Goal: Task Accomplishment & Management: Complete application form

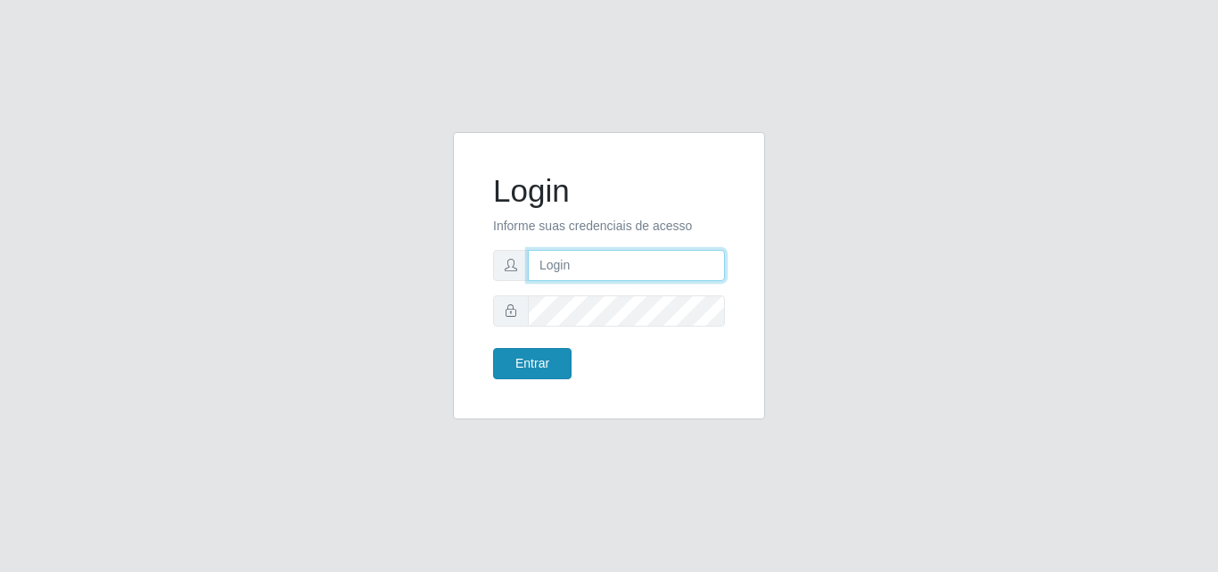
type input "[PERSON_NAME]"
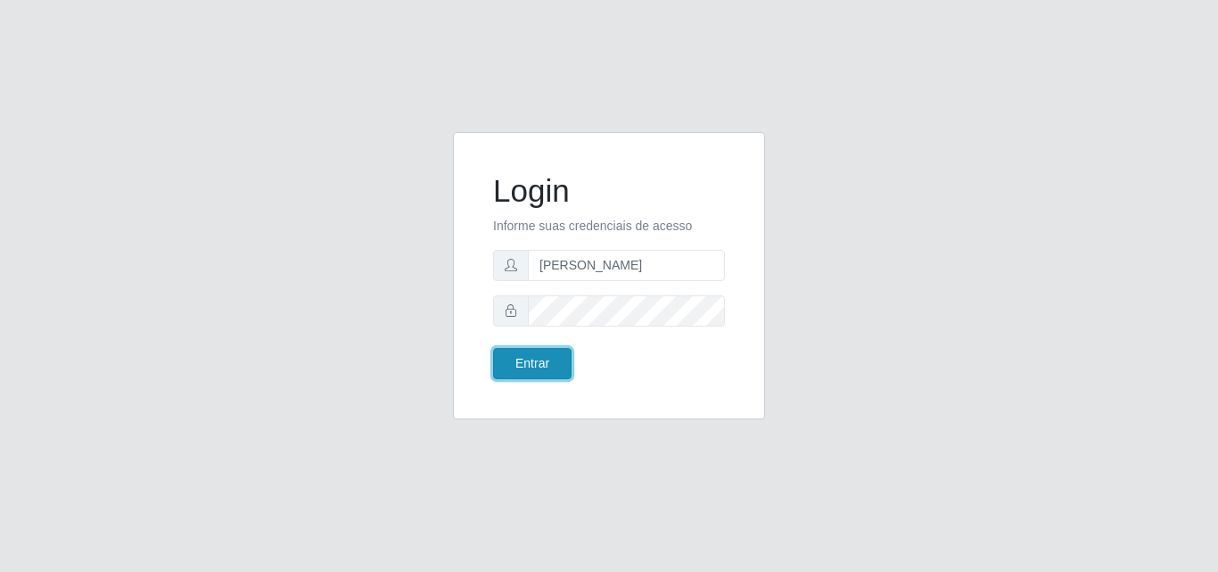
click at [541, 370] on button "Entrar" at bounding box center [532, 363] width 78 height 31
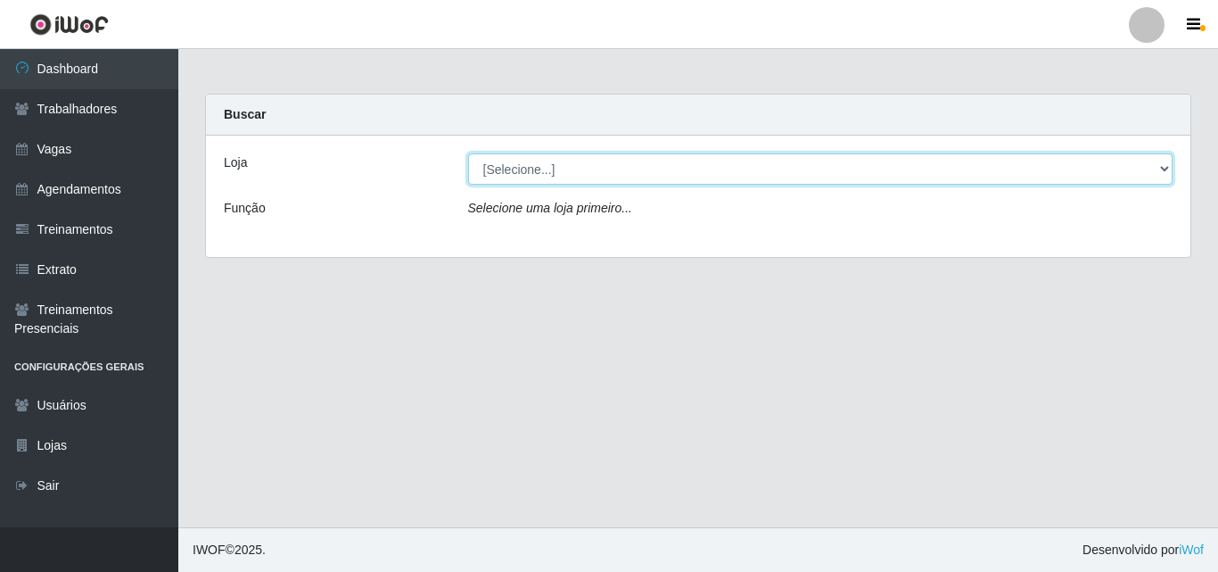
click at [583, 169] on select "[Selecione...] Castelinho Supermercado" at bounding box center [821, 168] width 706 height 31
select select "377"
click at [468, 153] on select "[Selecione...] Castelinho Supermercado" at bounding box center [821, 168] width 706 height 31
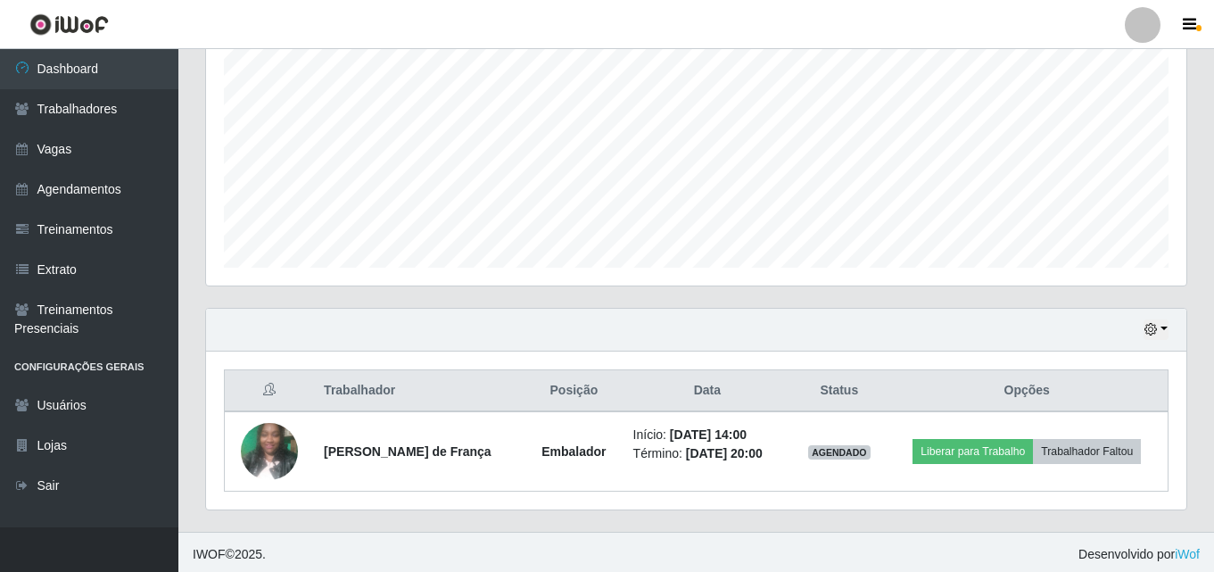
scroll to position [375, 0]
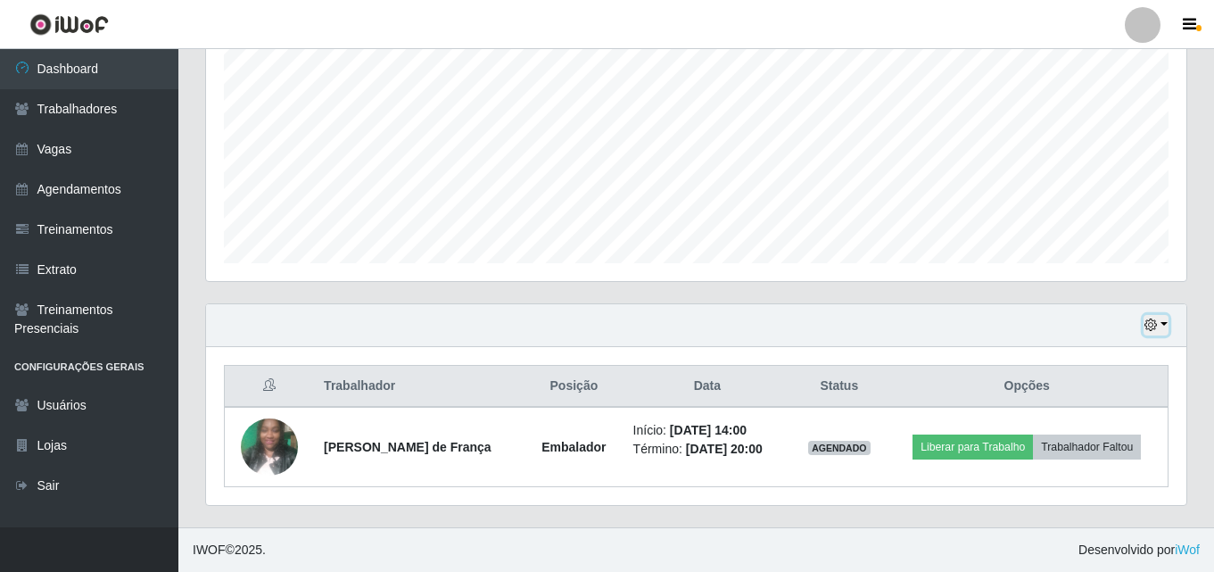
click at [1154, 330] on icon "button" at bounding box center [1150, 324] width 12 height 12
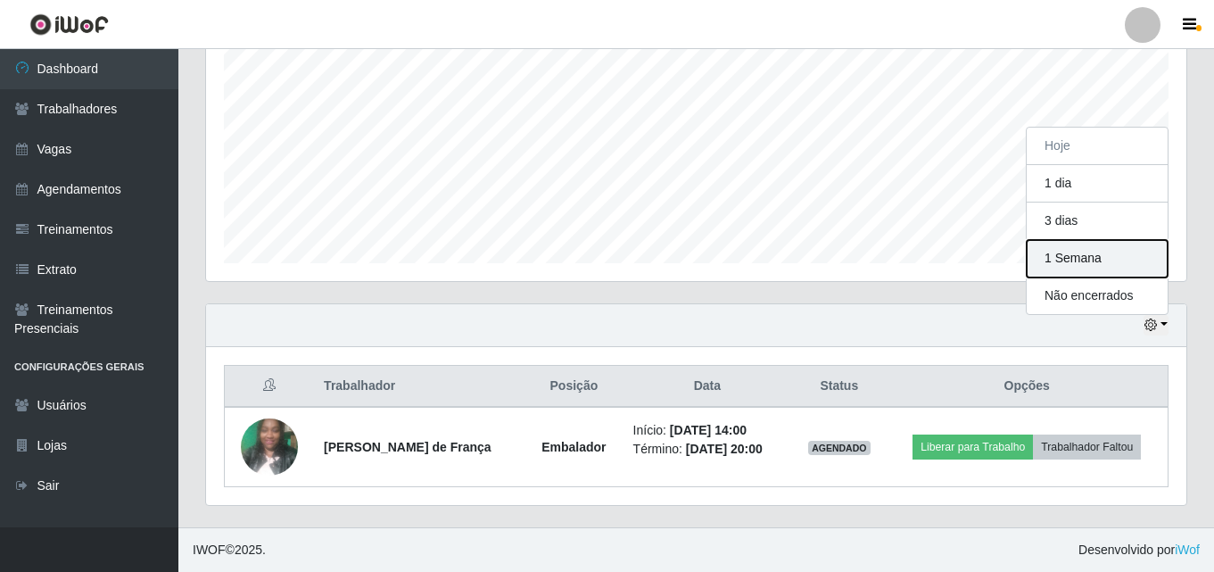
click at [1067, 256] on button "1 Semana" at bounding box center [1097, 258] width 141 height 37
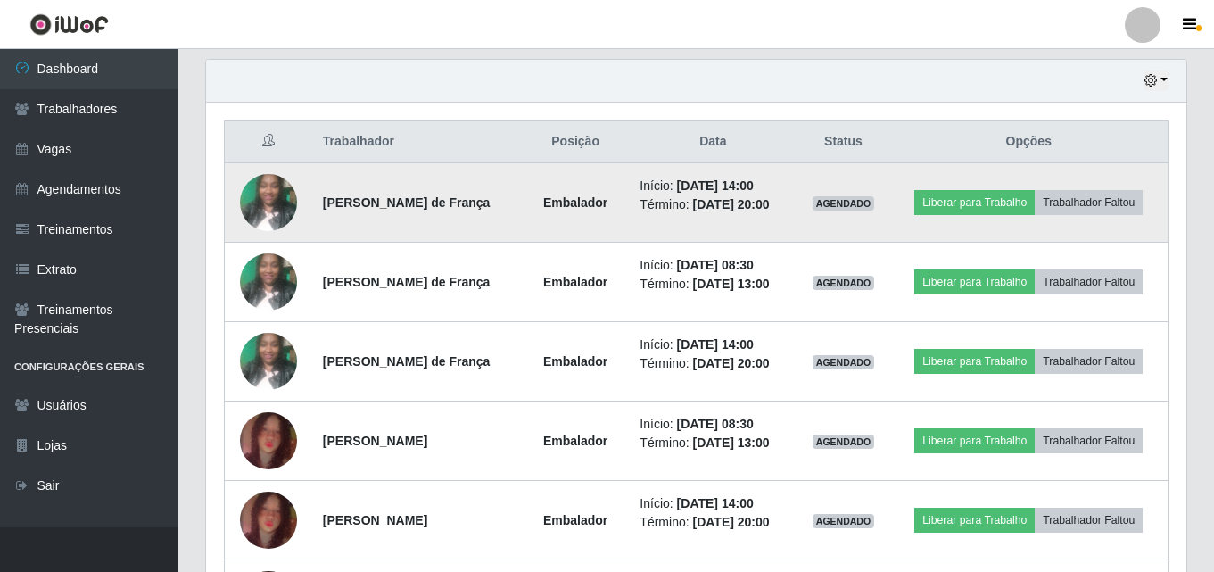
scroll to position [731, 0]
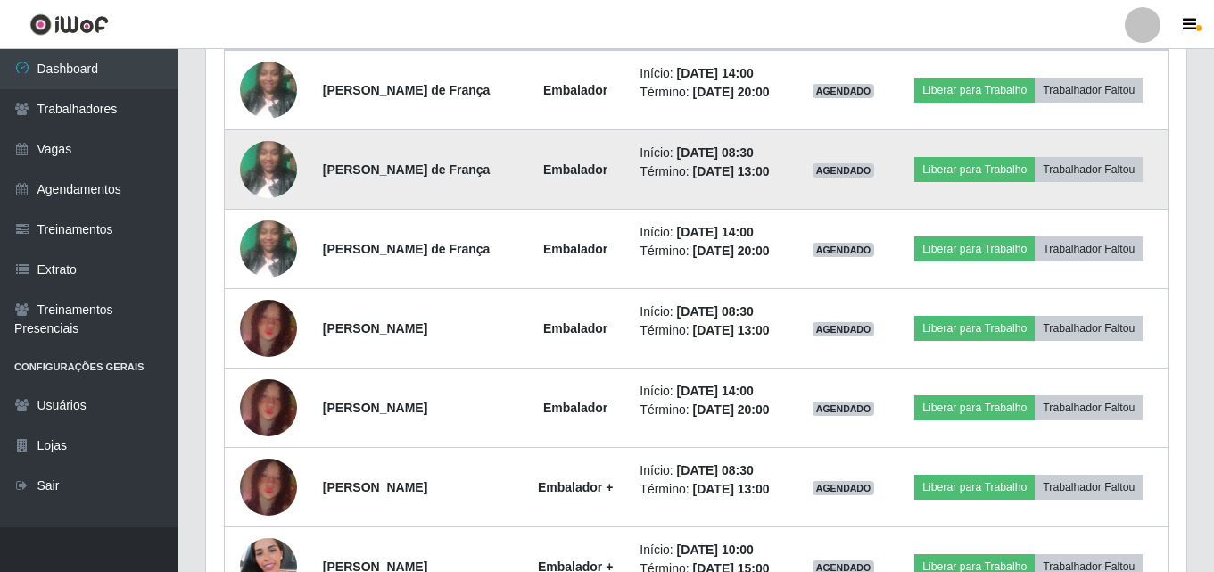
click at [752, 167] on time "[DATE] 13:00" at bounding box center [730, 171] width 77 height 14
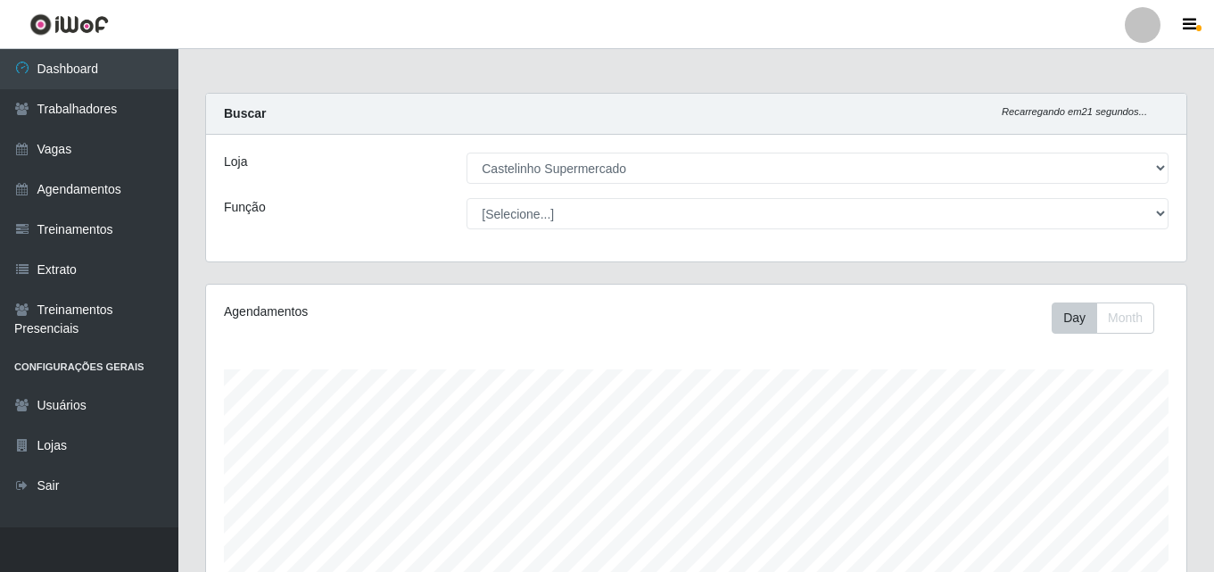
scroll to position [0, 0]
click at [1194, 20] on icon "button" at bounding box center [1189, 25] width 13 height 16
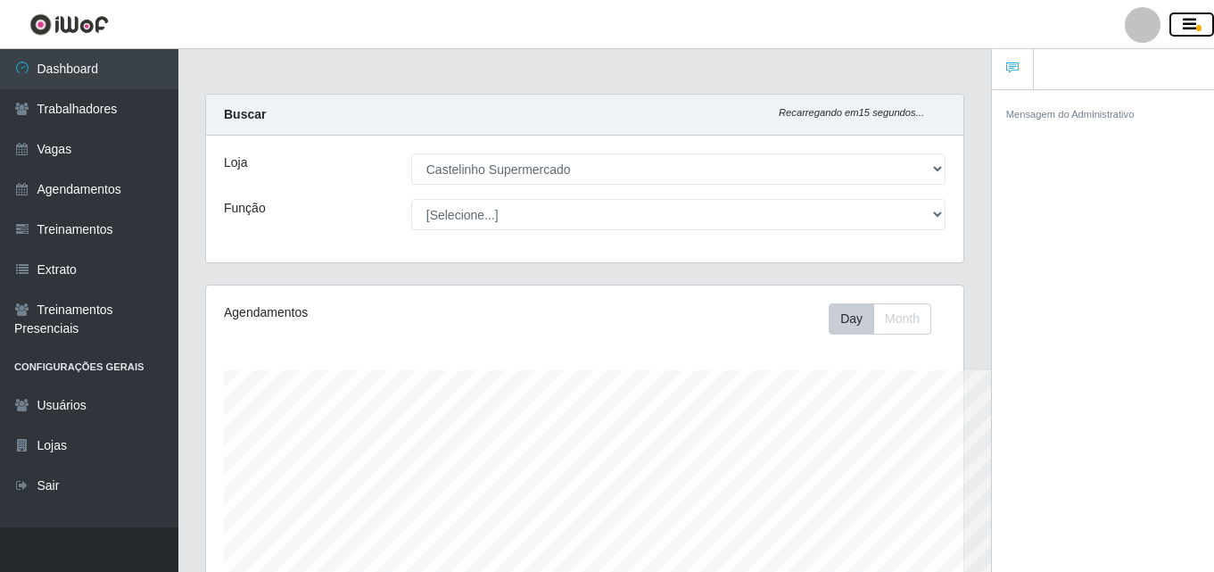
scroll to position [891645, 891257]
click at [1194, 20] on icon "button" at bounding box center [1189, 25] width 13 height 16
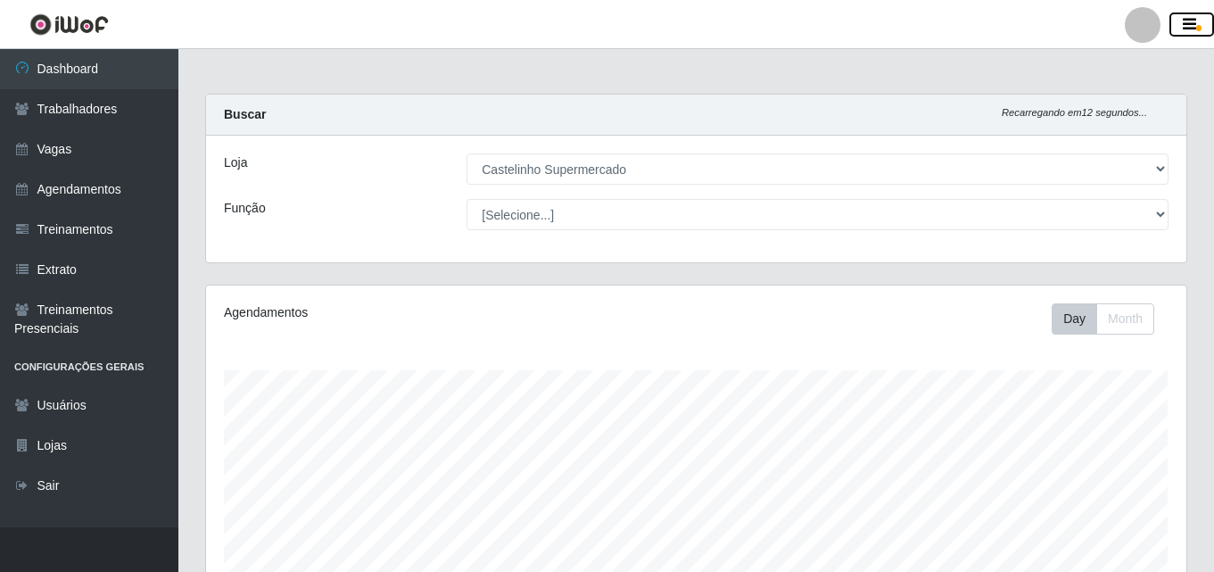
scroll to position [891645, 891035]
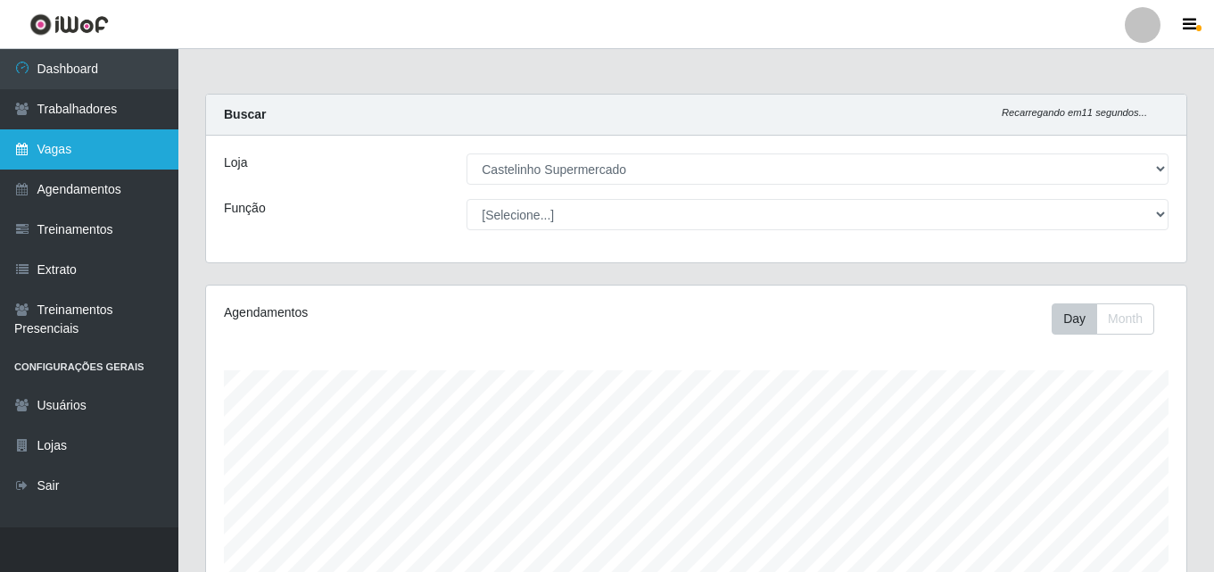
click at [21, 142] on link "Vagas" at bounding box center [89, 149] width 178 height 40
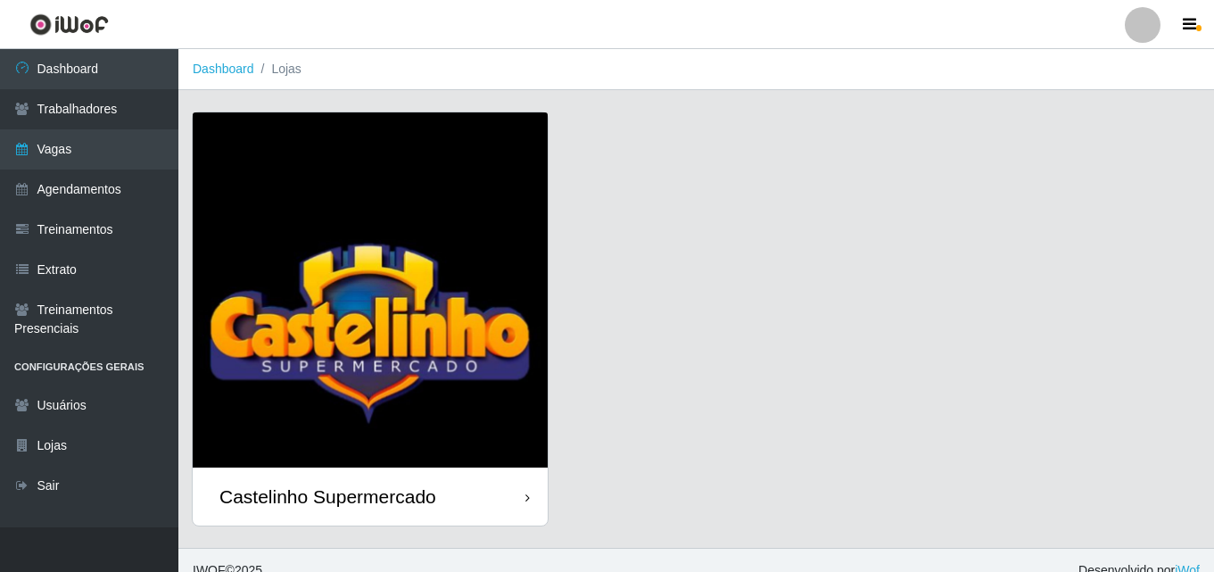
click at [285, 501] on div "Castelinho Supermercado" at bounding box center [327, 496] width 217 height 22
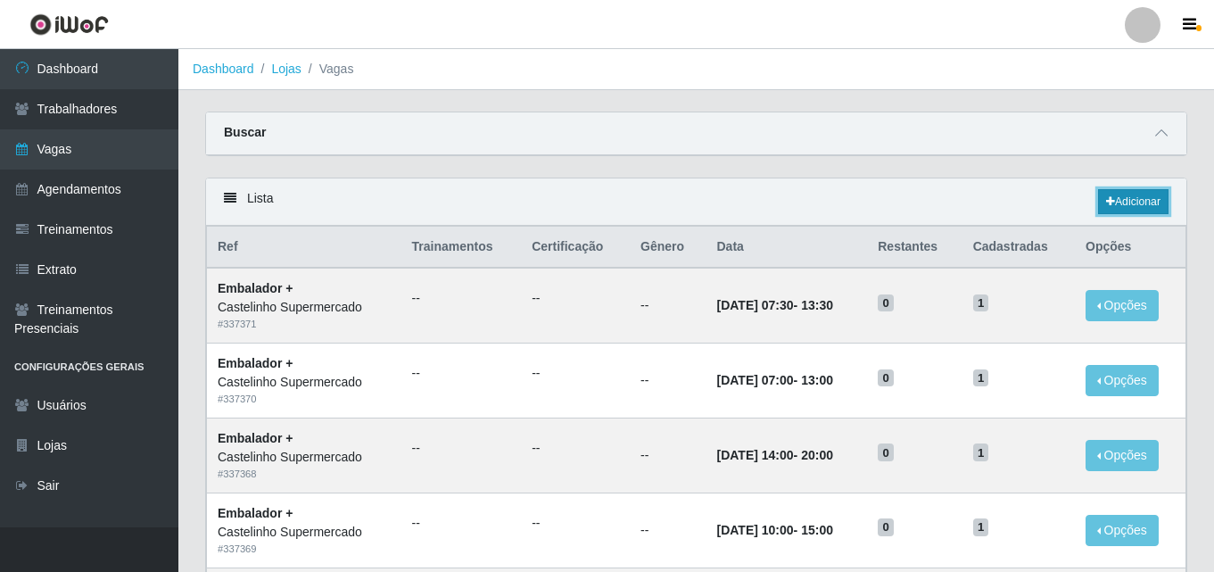
click at [1113, 207] on link "Adicionar" at bounding box center [1133, 201] width 70 height 25
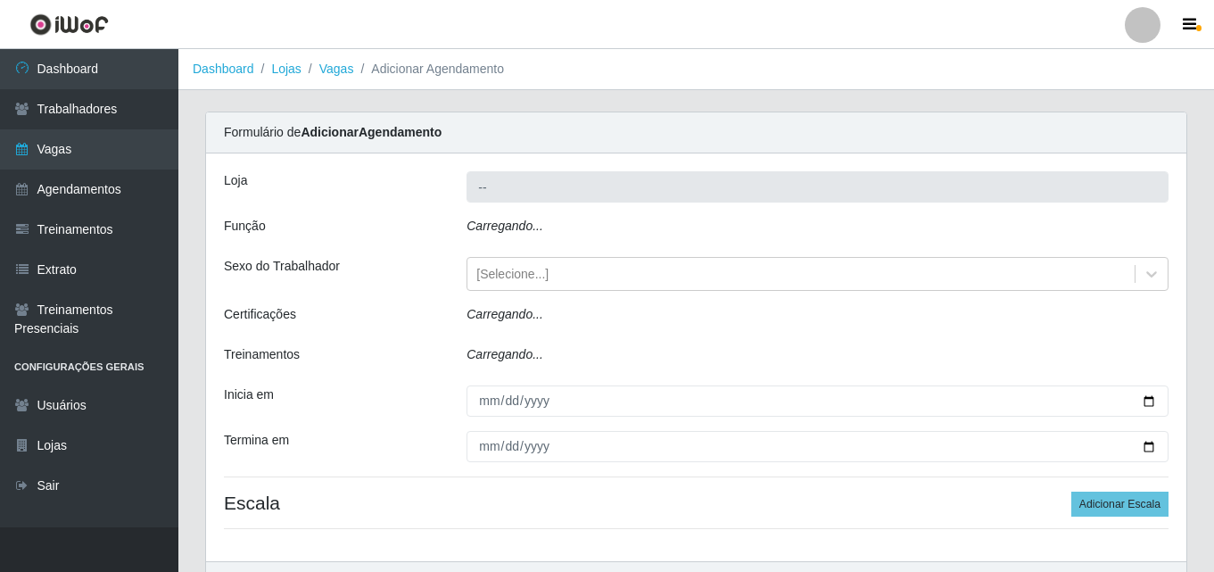
type input "Castelinho Supermercado"
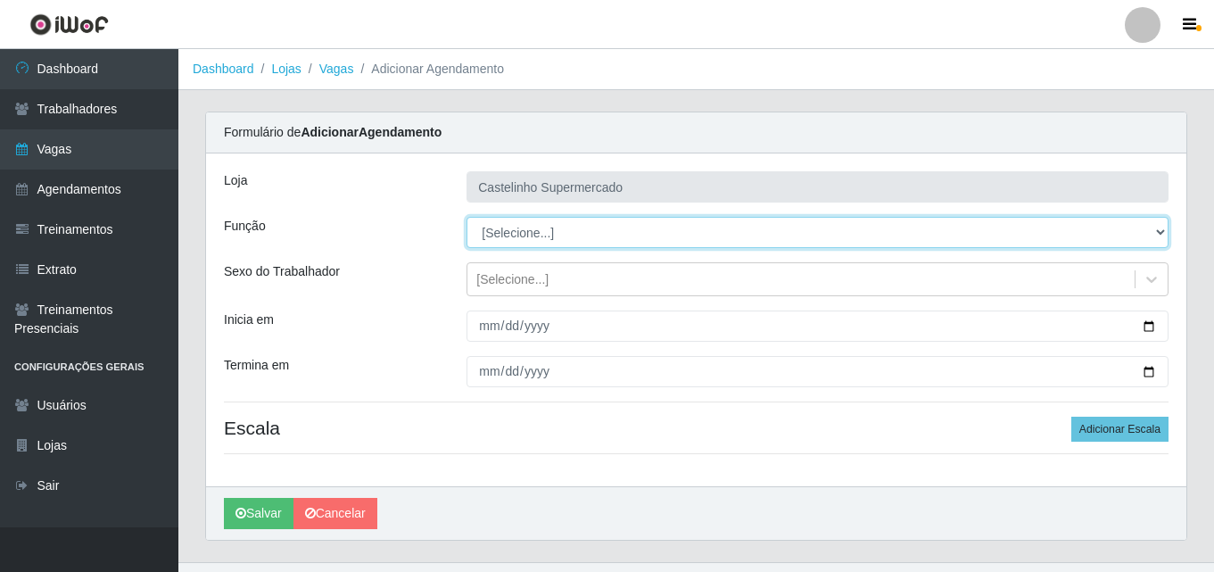
click at [557, 228] on select "[Selecione...] ASG ASG + ASG ++ Balconista de Açougue Balconista de Açougue + B…" at bounding box center [818, 232] width 702 height 31
select select "70"
click at [467, 217] on select "[Selecione...] ASG ASG + ASG ++ Balconista de Açougue Balconista de Açougue + B…" at bounding box center [818, 232] width 702 height 31
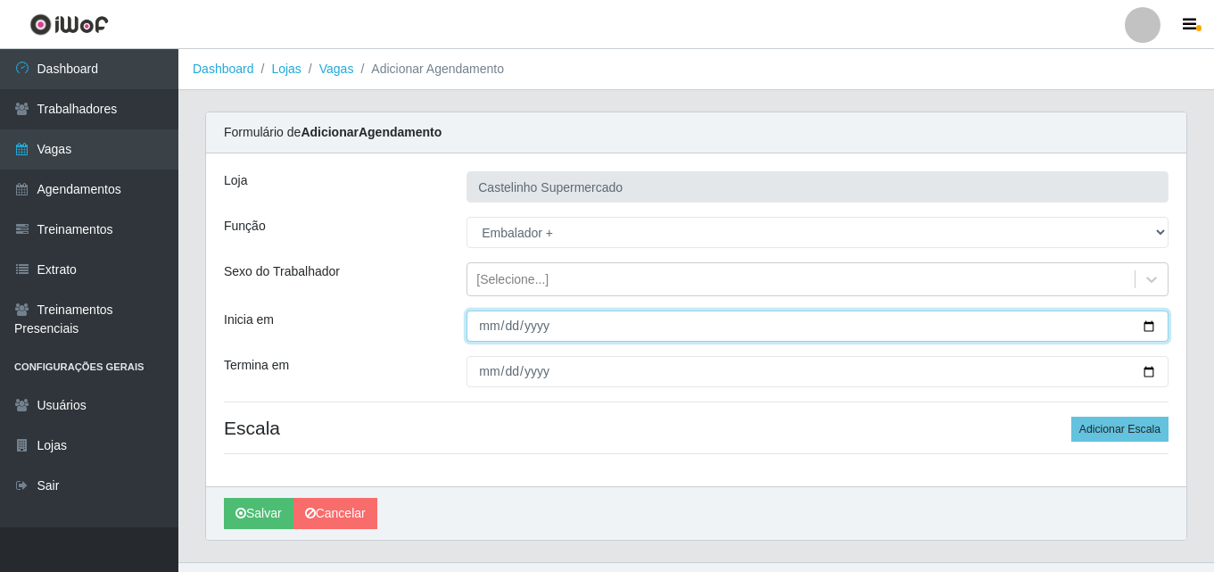
click at [486, 324] on input "Inicia em" at bounding box center [818, 325] width 702 height 31
type input "[DATE]"
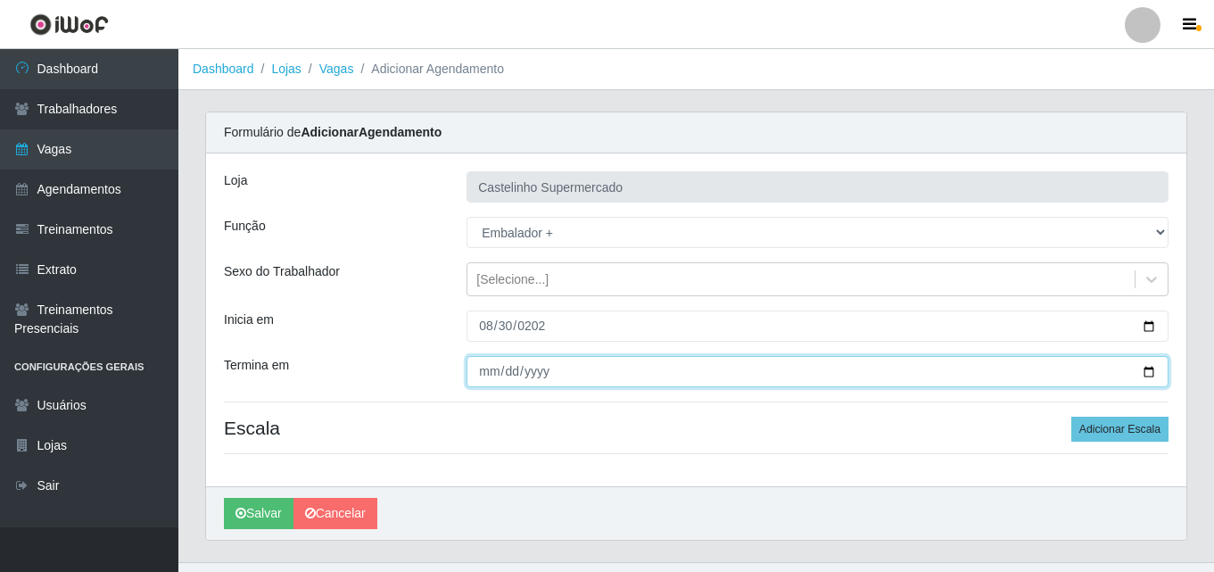
click at [489, 372] on input "Termina em" at bounding box center [818, 371] width 702 height 31
type input "[DATE]"
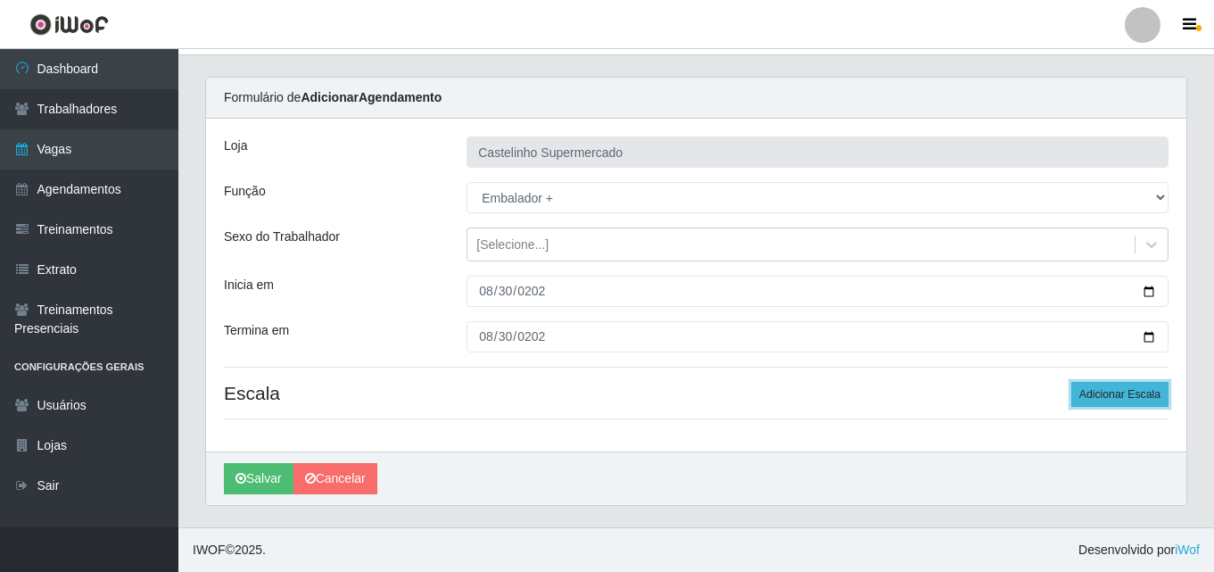
click at [1112, 394] on button "Adicionar Escala" at bounding box center [1119, 394] width 97 height 25
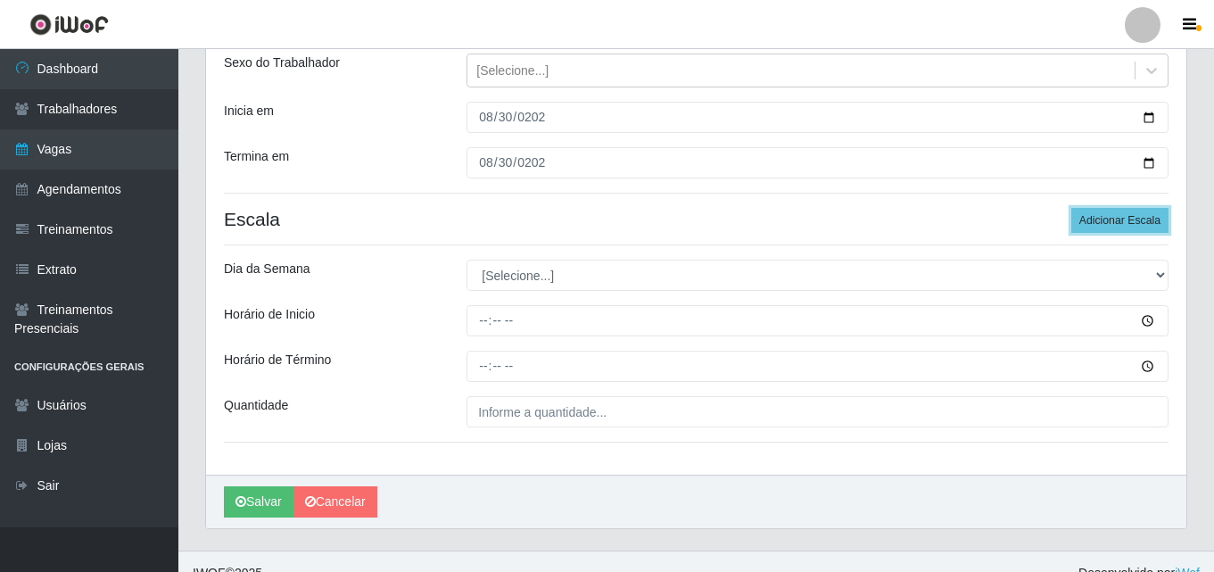
scroll to position [232, 0]
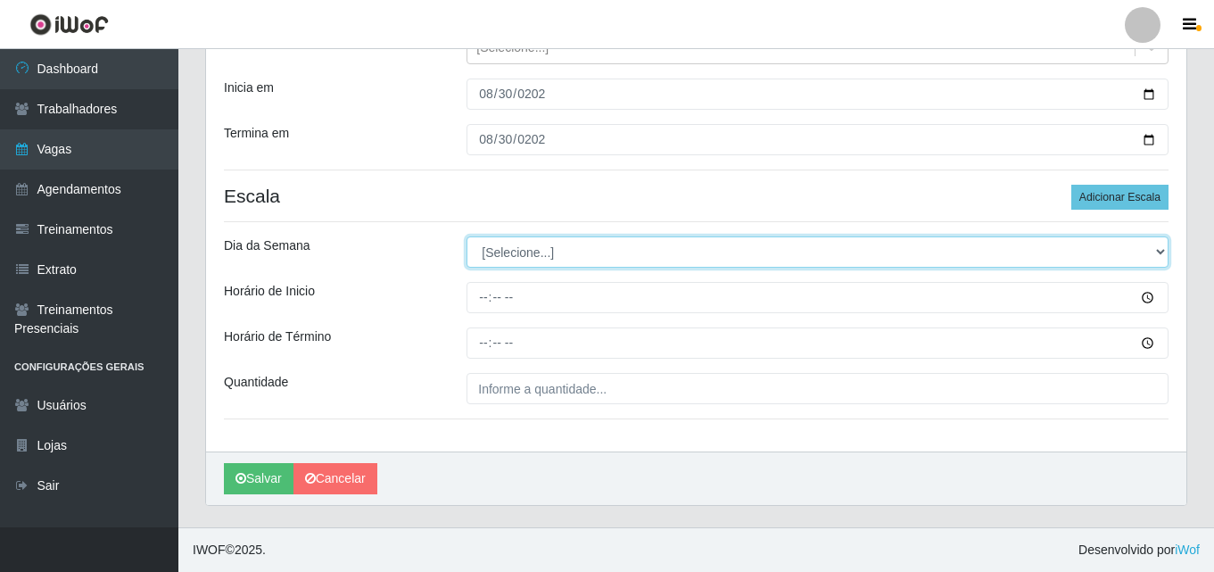
click at [1144, 249] on select "[Selecione...] Segunda Terça Quarta Quinta Sexta Sábado Domingo" at bounding box center [818, 251] width 702 height 31
select select "6"
click at [467, 236] on select "[Selecione...] Segunda Terça Quarta Quinta Sexta Sábado Domingo" at bounding box center [818, 251] width 702 height 31
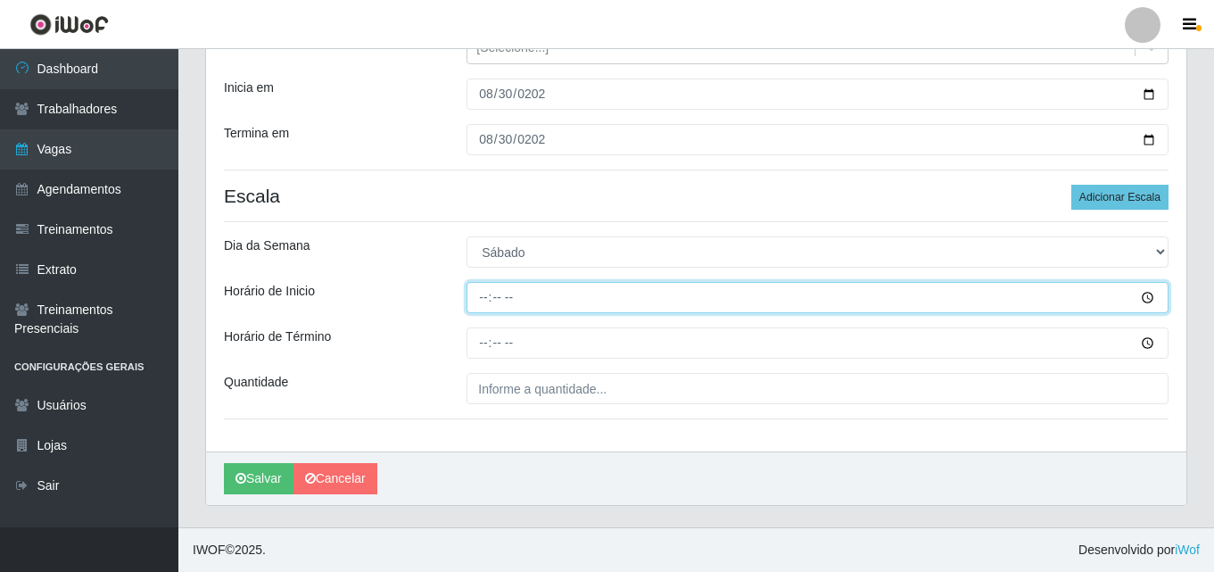
click at [489, 300] on input "Horário de Inicio" at bounding box center [818, 297] width 702 height 31
type input "14:00"
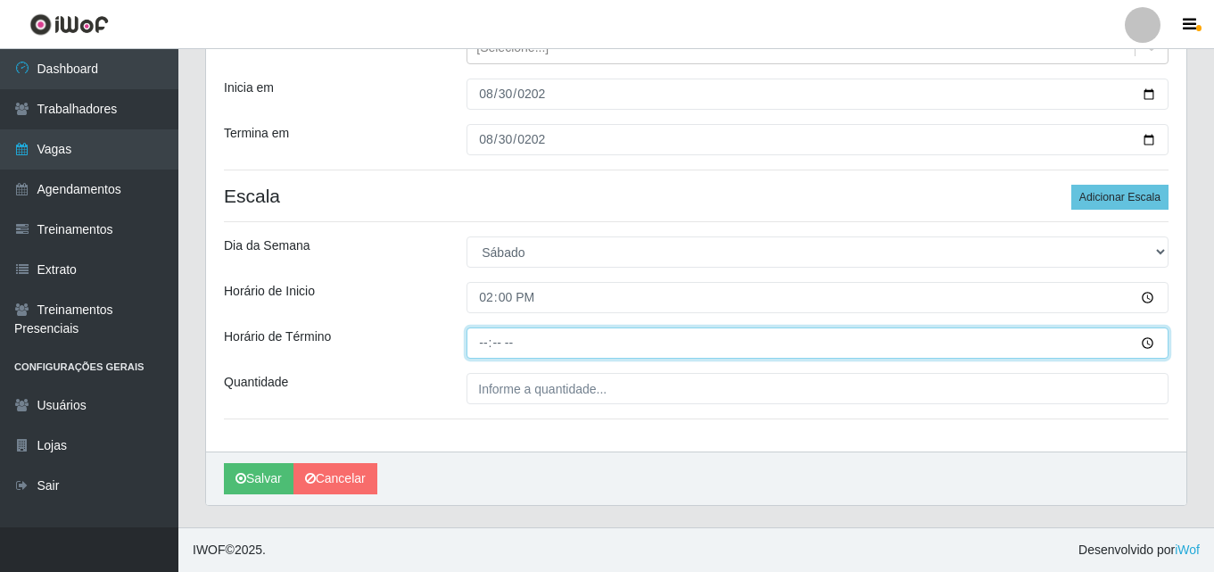
click at [489, 343] on input "Horário de Término" at bounding box center [818, 342] width 702 height 31
type input "20:00"
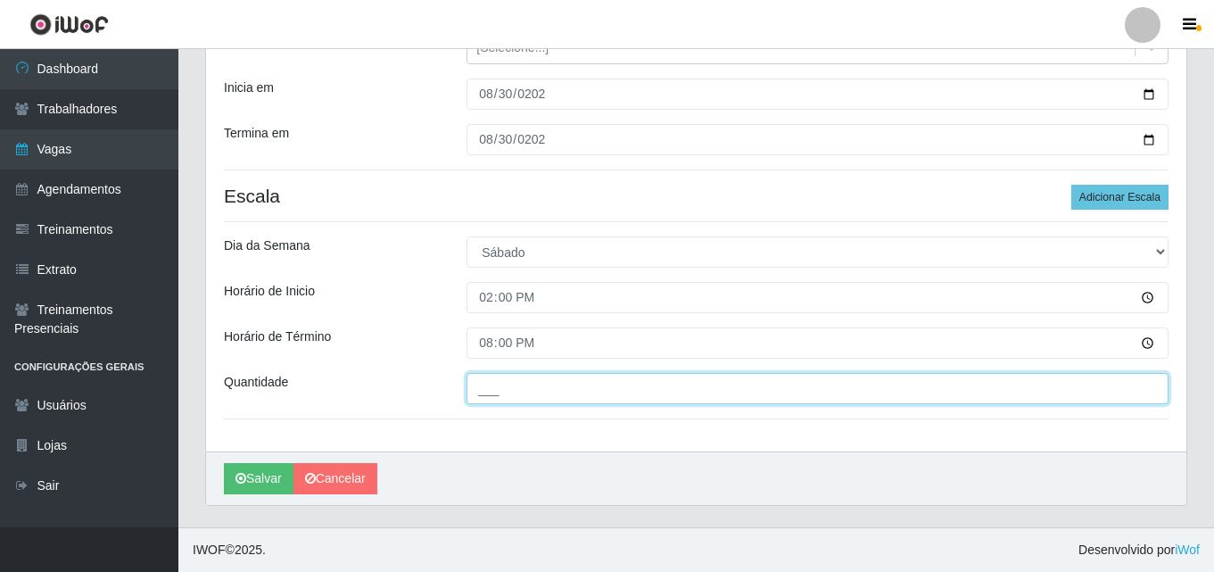
click at [546, 392] on input "___" at bounding box center [818, 388] width 702 height 31
click at [486, 387] on input "___" at bounding box center [818, 388] width 702 height 31
type input "_01"
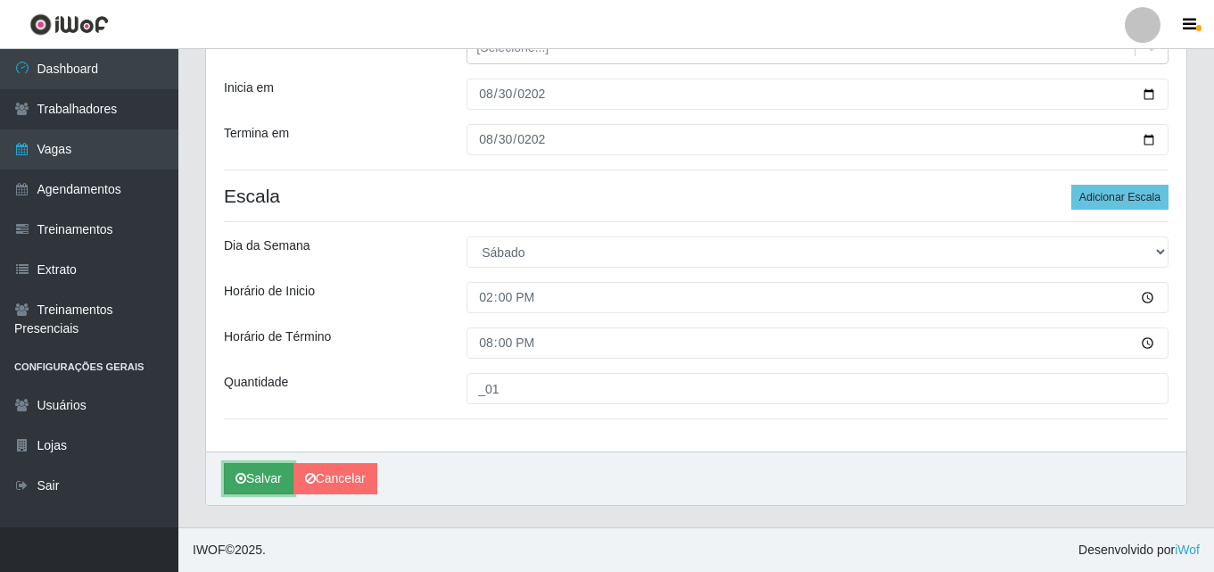
click at [258, 475] on button "Salvar" at bounding box center [259, 478] width 70 height 31
click at [258, 478] on button "Salvar" at bounding box center [259, 478] width 70 height 31
click at [256, 475] on button "Salvar" at bounding box center [259, 478] width 70 height 31
click at [257, 475] on button "Salvar" at bounding box center [259, 478] width 70 height 31
click at [244, 480] on icon "submit" at bounding box center [240, 478] width 11 height 12
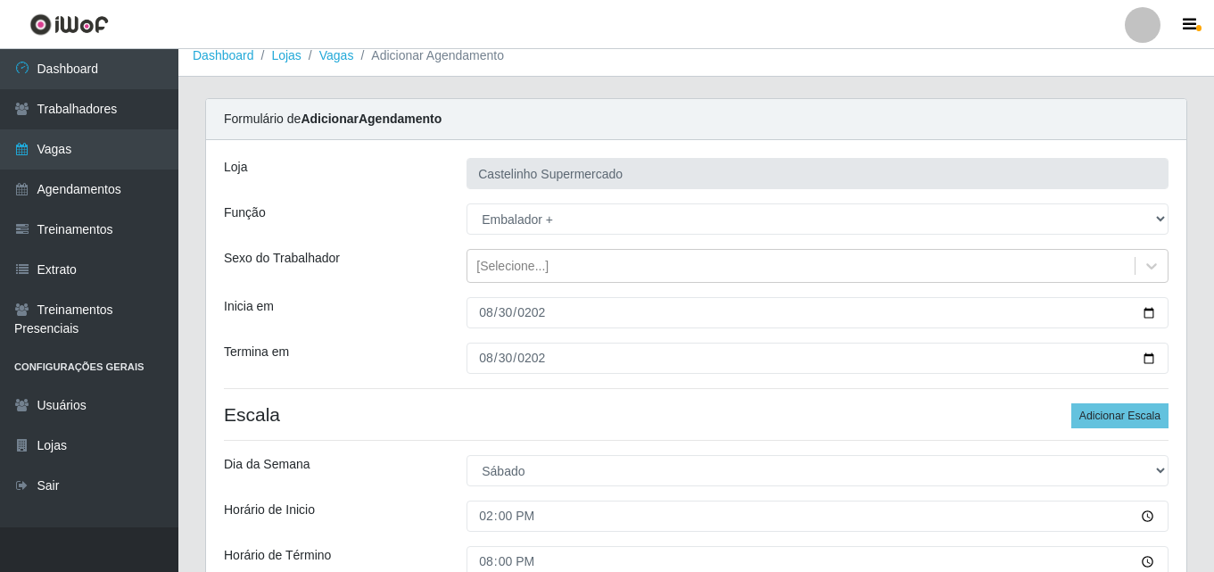
scroll to position [0, 0]
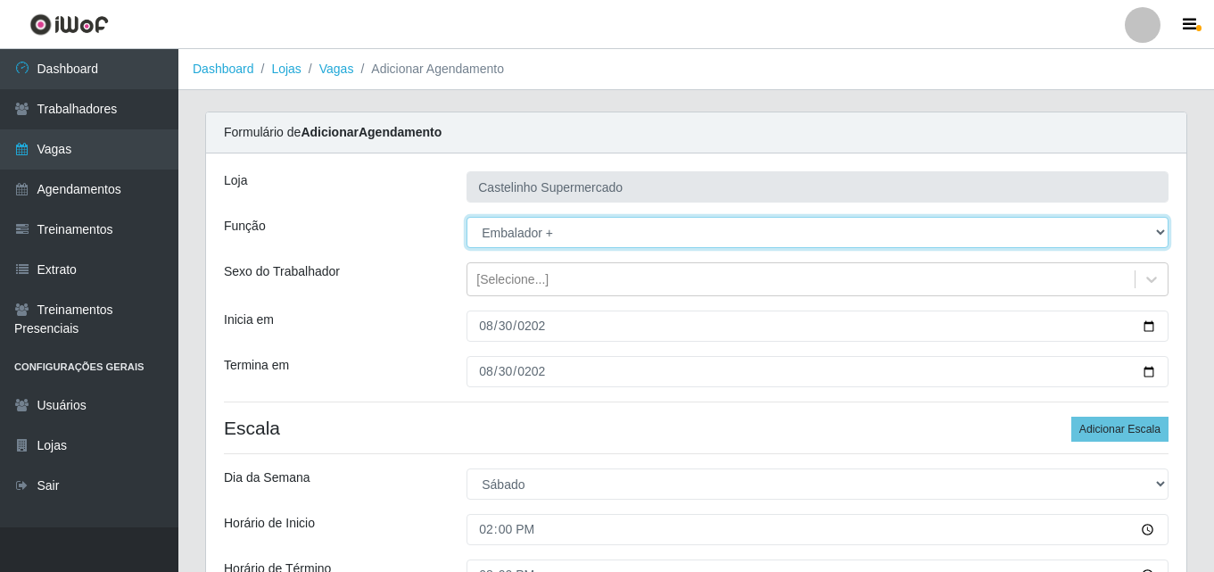
click at [571, 232] on select "[Selecione...] ASG ASG + ASG ++ Balconista de Açougue Balconista de Açougue + B…" at bounding box center [818, 232] width 702 height 31
click at [467, 217] on select "[Selecione...] ASG ASG + ASG ++ Balconista de Açougue Balconista de Açougue + B…" at bounding box center [818, 232] width 702 height 31
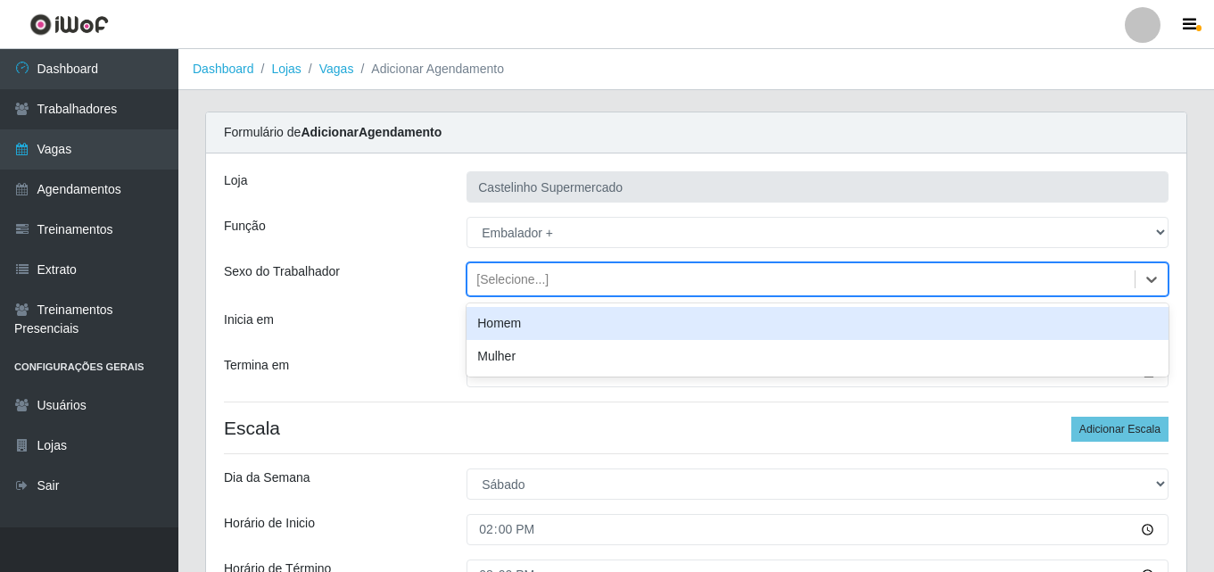
click at [568, 285] on div "[Selecione...]" at bounding box center [800, 279] width 667 height 29
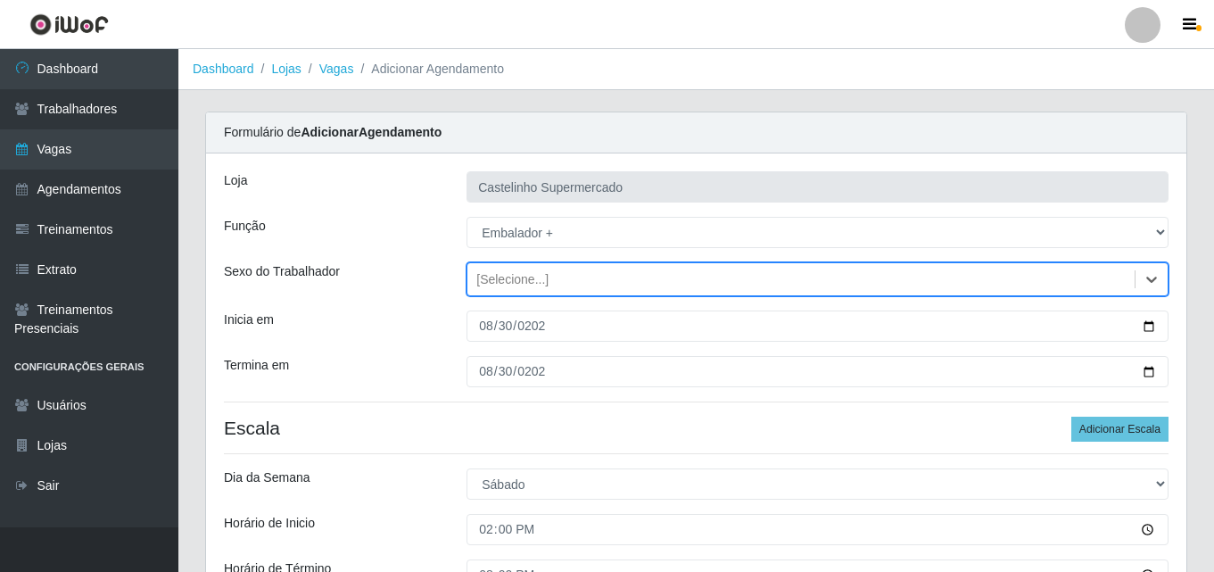
click at [567, 285] on div "[Selecione...]" at bounding box center [800, 279] width 667 height 29
click at [409, 391] on div "[PERSON_NAME] Supermercado Função [Selecione...] ASG ASG + ASG ++ Balconista de…" at bounding box center [696, 418] width 980 height 530
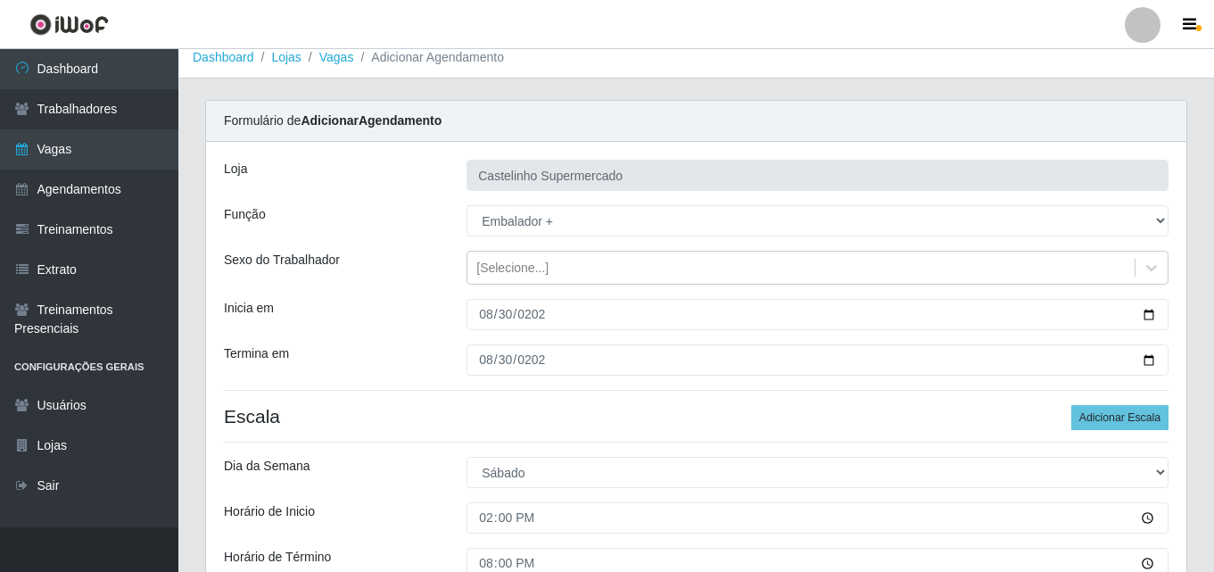
scroll to position [178, 0]
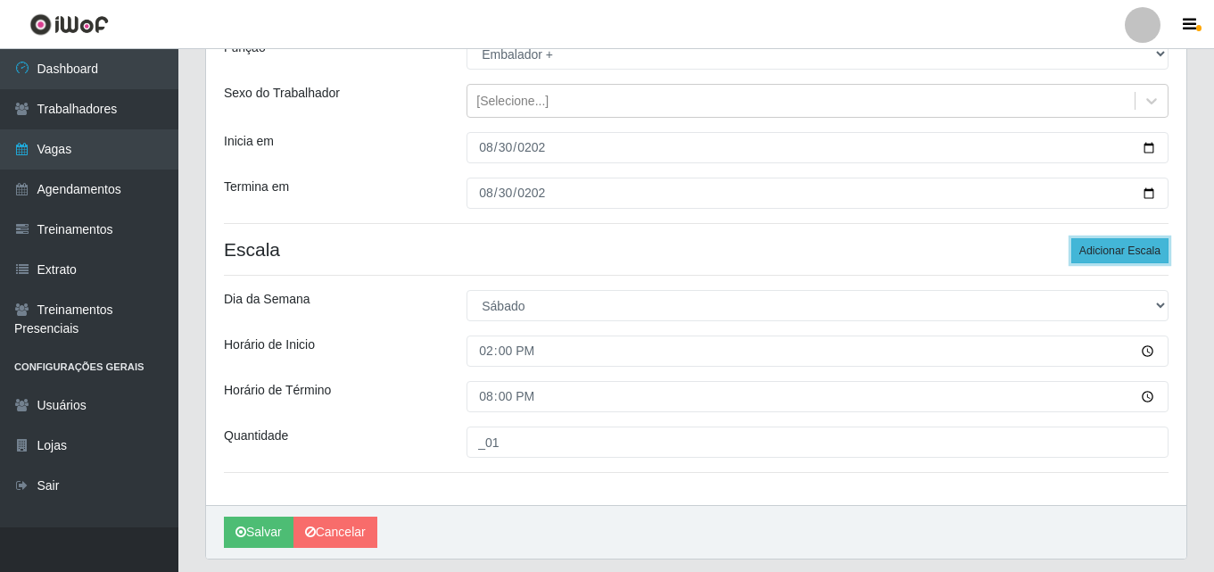
click at [1107, 249] on button "Adicionar Escala" at bounding box center [1119, 250] width 97 height 25
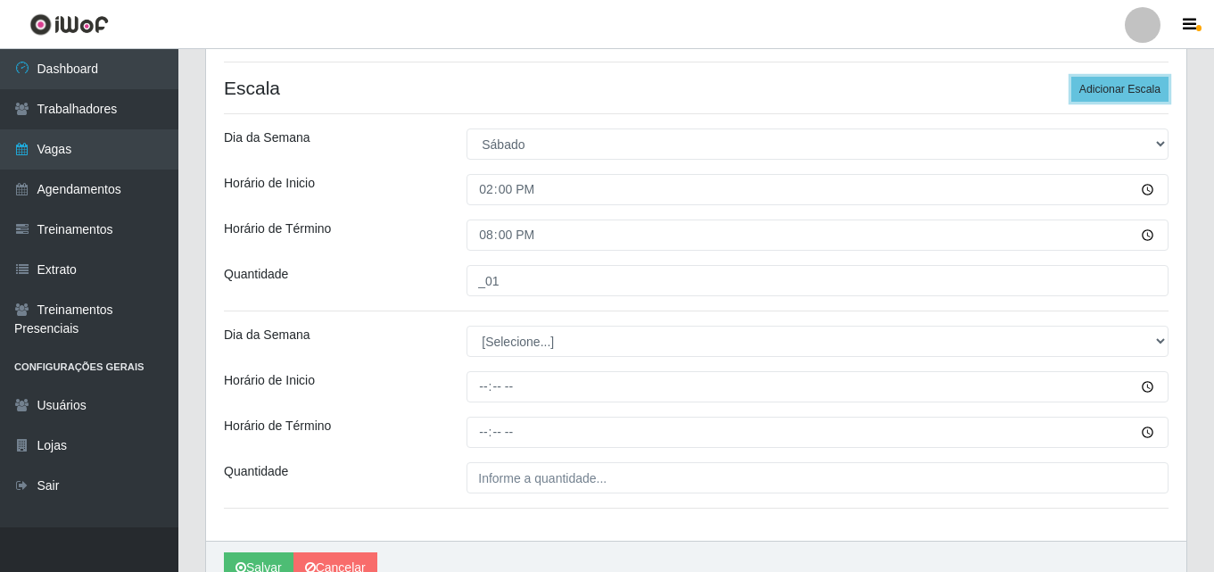
scroll to position [429, 0]
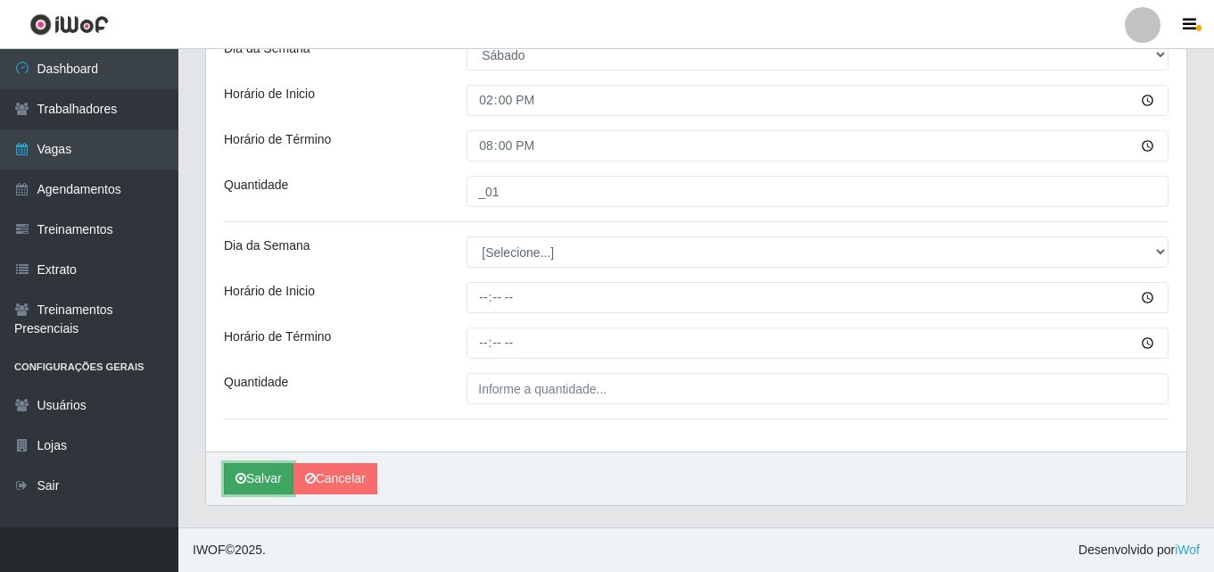
click at [252, 472] on button "Salvar" at bounding box center [259, 478] width 70 height 31
click at [1183, 24] on icon "button" at bounding box center [1189, 25] width 13 height 16
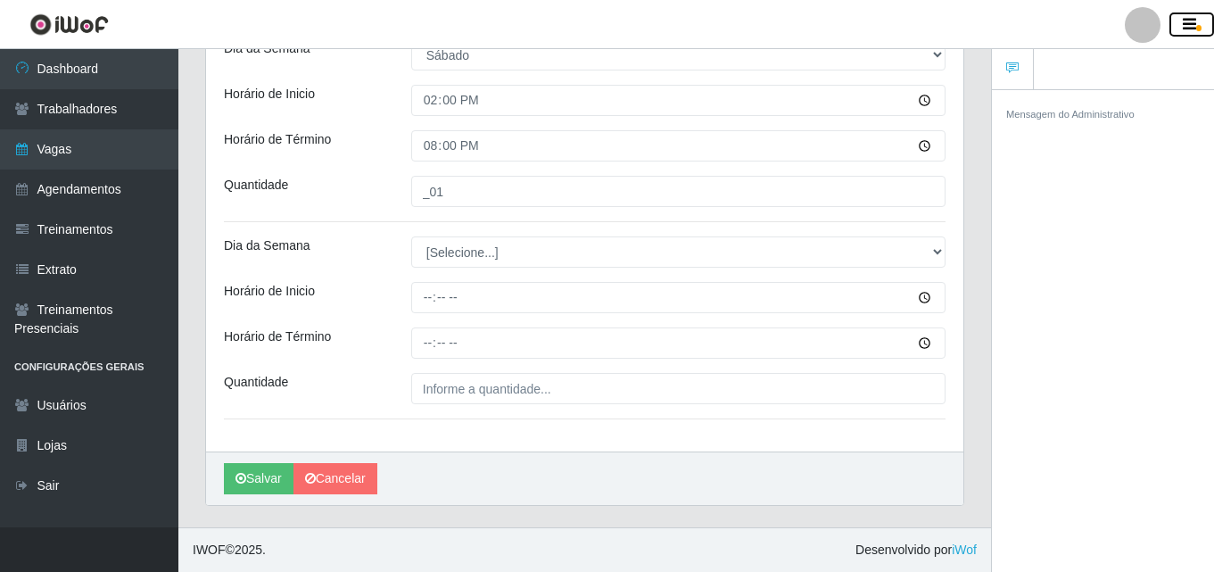
click at [1183, 24] on icon "button" at bounding box center [1189, 25] width 13 height 16
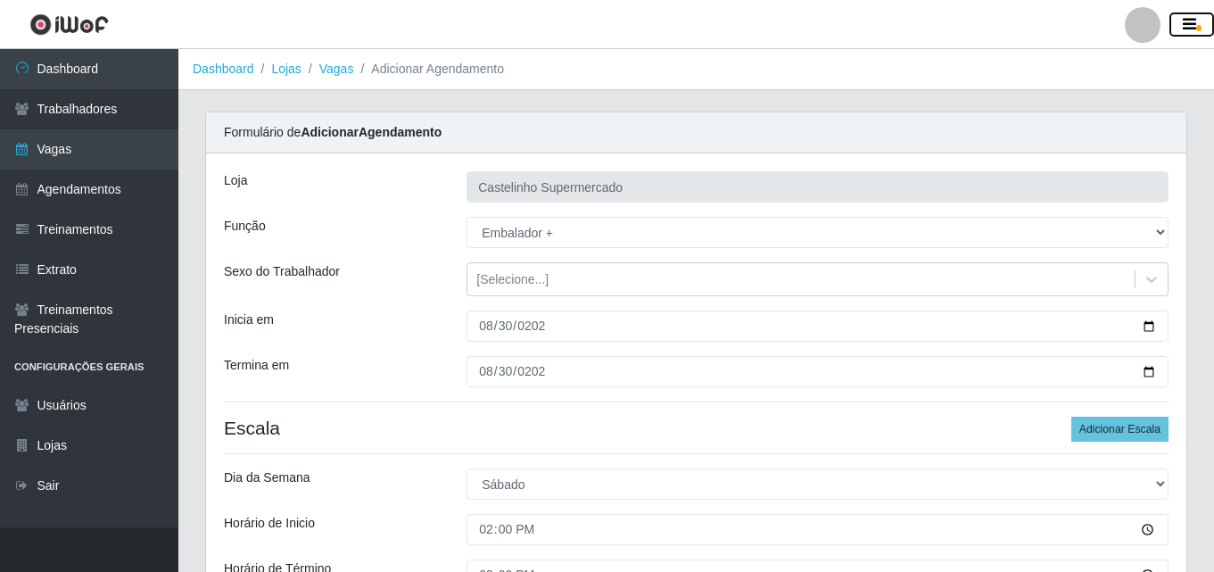
scroll to position [357, 0]
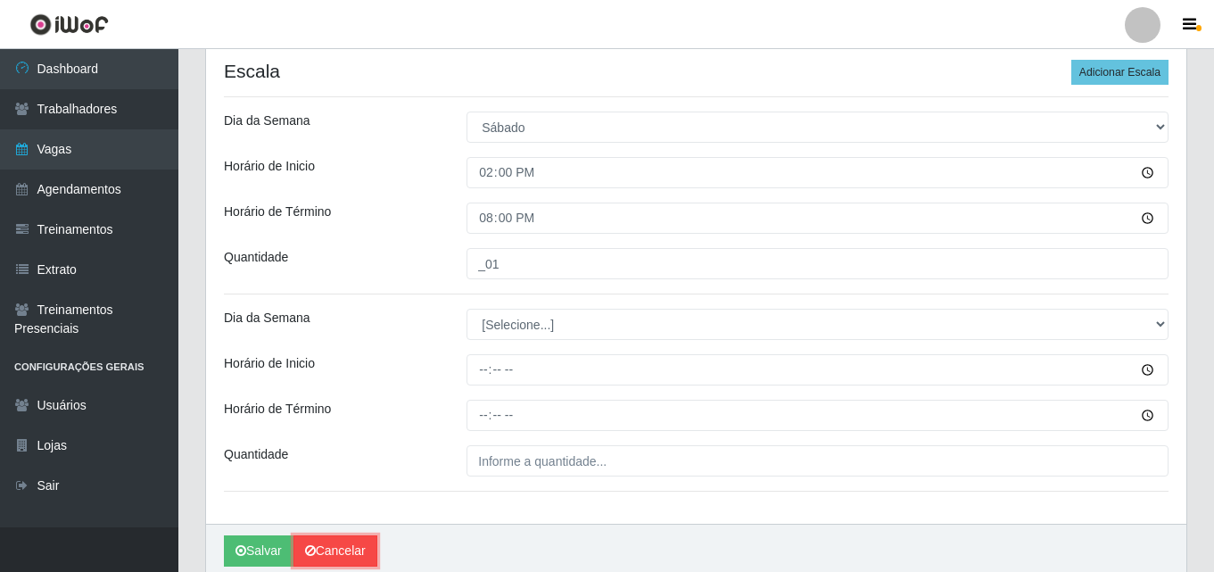
click at [329, 543] on link "Cancelar" at bounding box center [335, 550] width 84 height 31
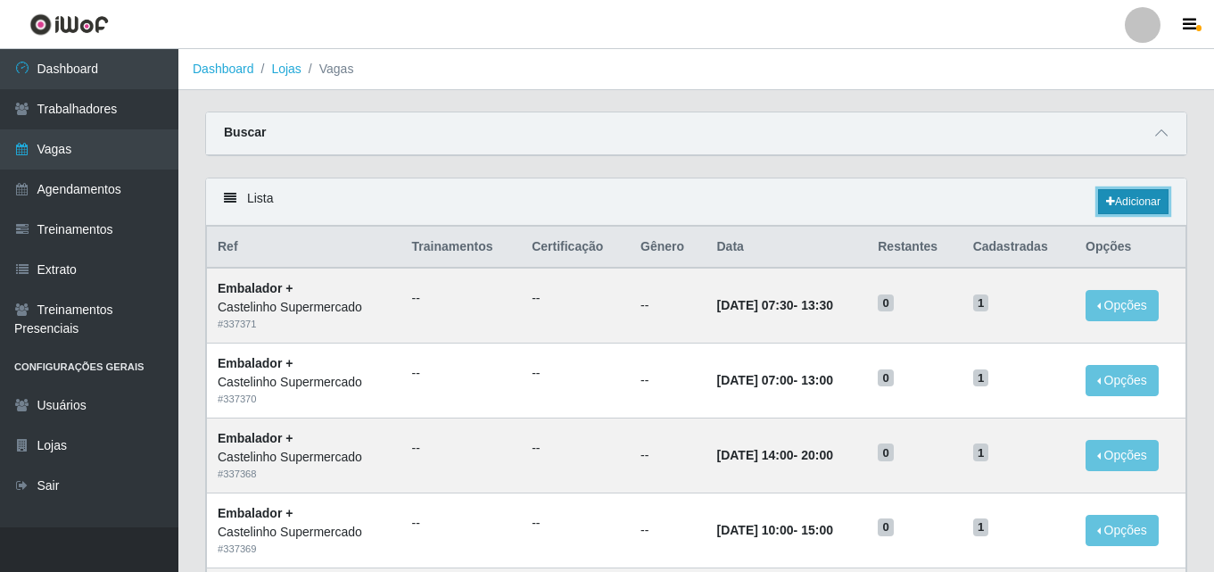
click at [1127, 200] on link "Adicionar" at bounding box center [1133, 201] width 70 height 25
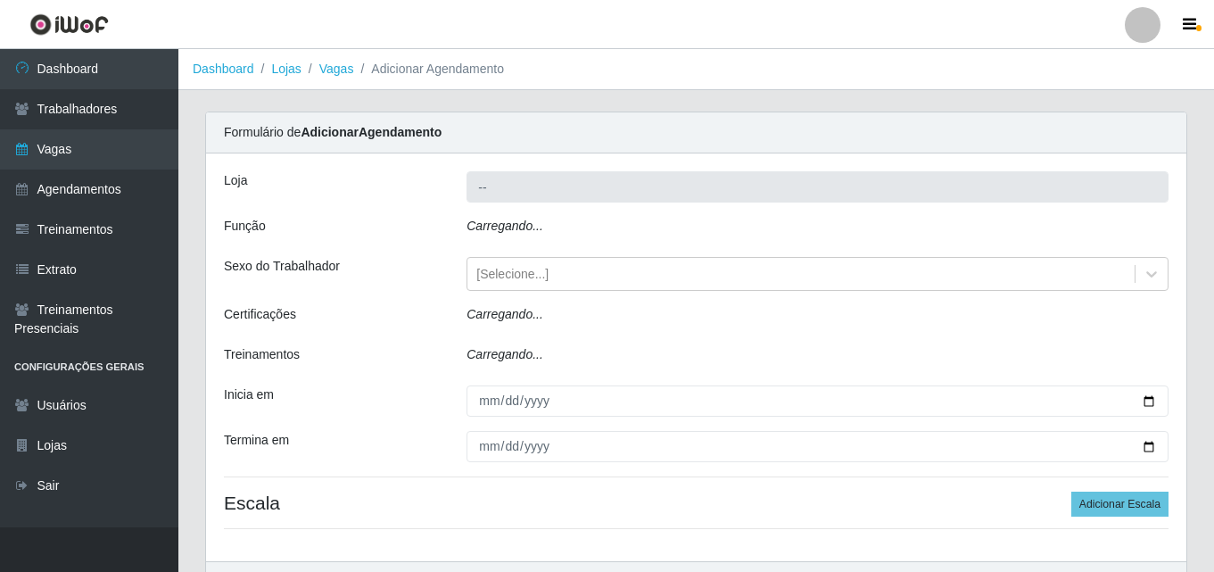
type input "Castelinho Supermercado"
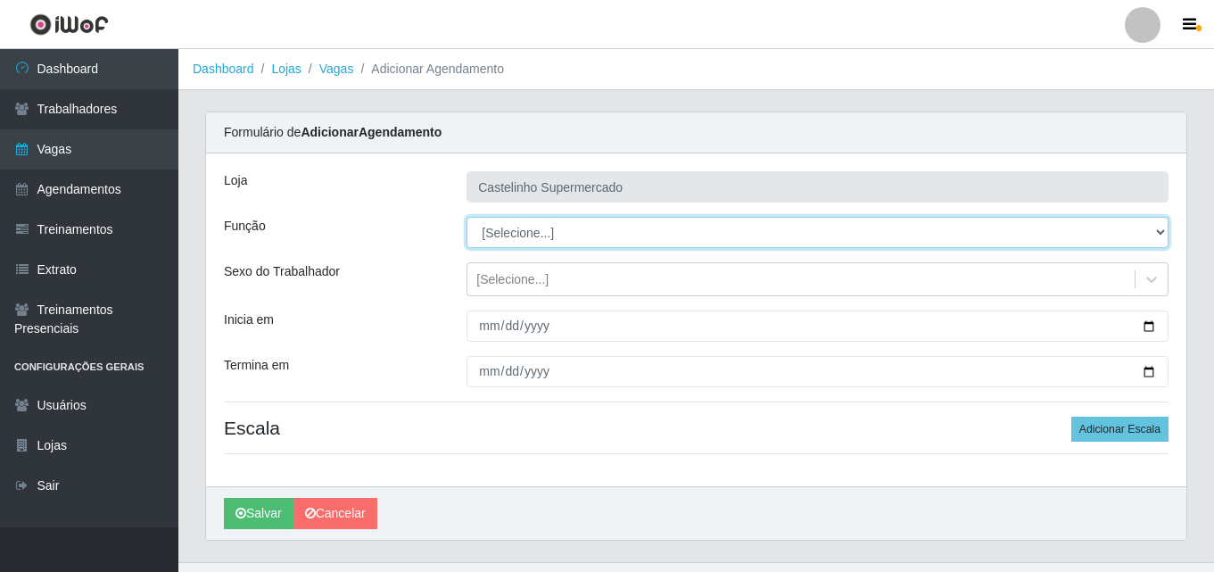
click at [1152, 228] on select "[Selecione...] ASG ASG + ASG ++ Balconista de Açougue Balconista de Açougue + B…" at bounding box center [818, 232] width 702 height 31
select select "70"
click at [467, 217] on select "[Selecione...] ASG ASG + ASG ++ Balconista de Açougue Balconista de Açougue + B…" at bounding box center [818, 232] width 702 height 31
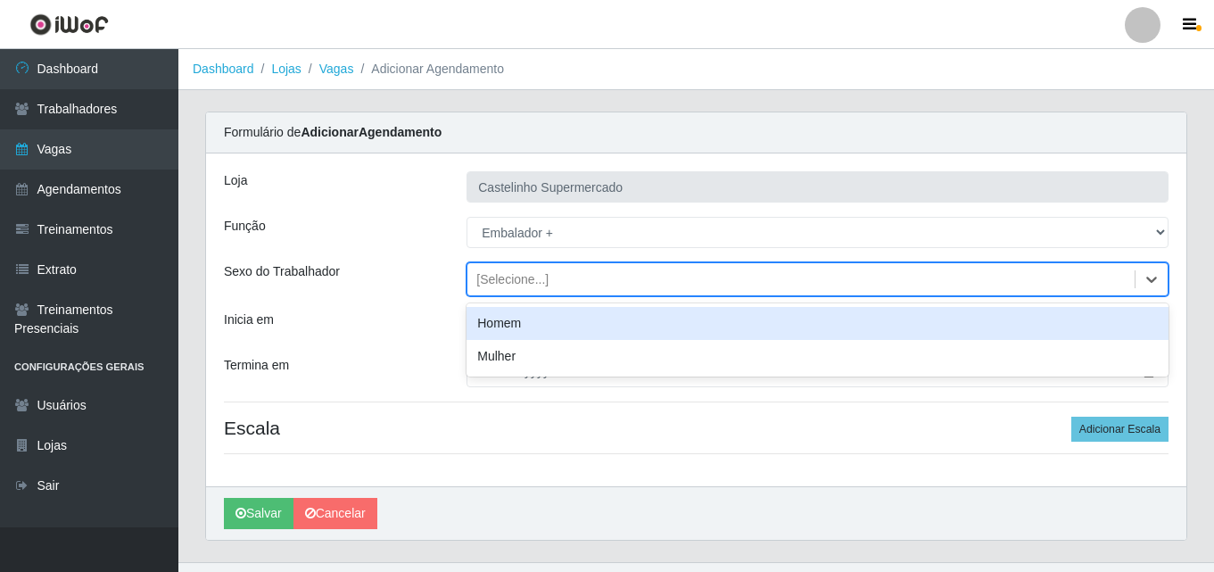
click at [640, 277] on div "[Selecione...]" at bounding box center [800, 279] width 667 height 29
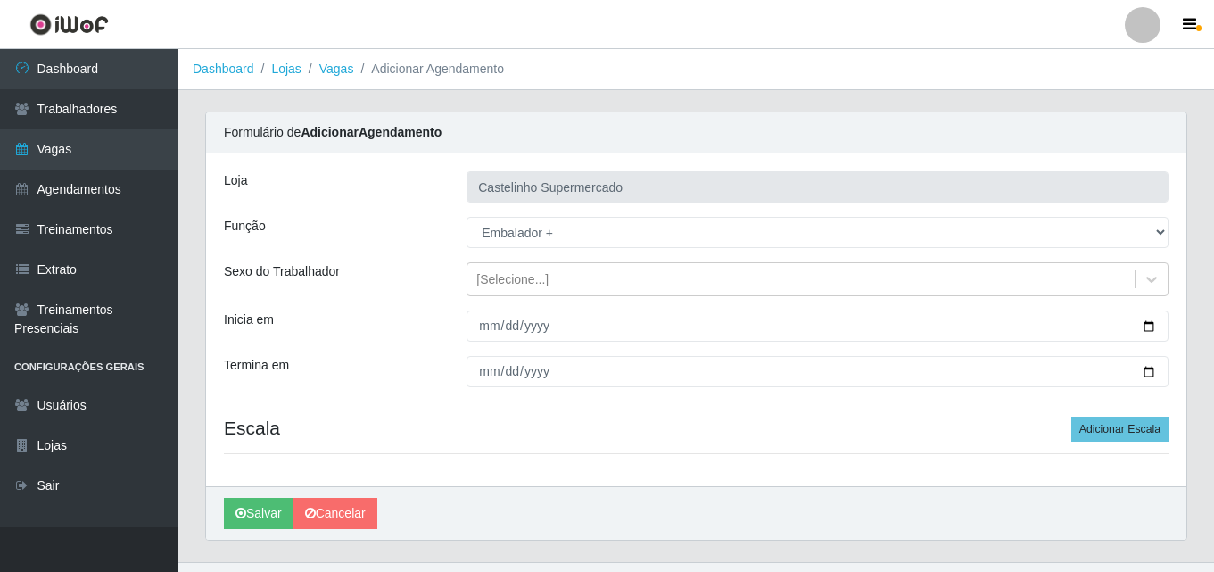
drag, startPoint x: 407, startPoint y: 257, endPoint x: 455, endPoint y: 308, distance: 70.0
click at [406, 258] on div "[PERSON_NAME] Supermercado Função [Selecione...] ASG ASG + ASG ++ Balconista de…" at bounding box center [696, 319] width 980 height 333
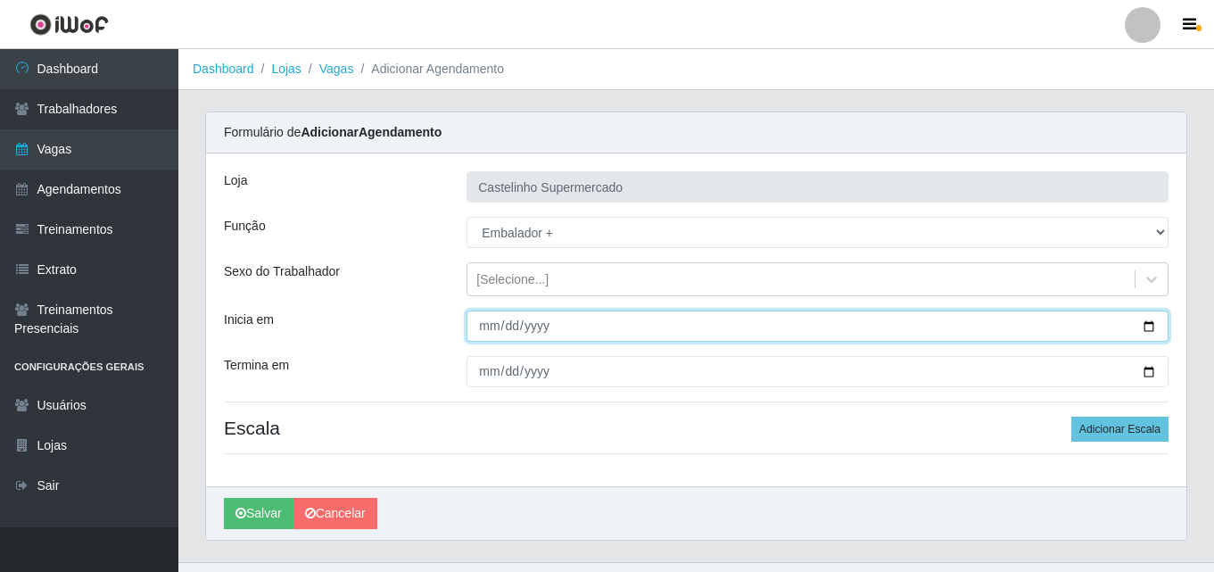
click at [486, 332] on input "Inicia em" at bounding box center [818, 325] width 702 height 31
type input "[DATE]"
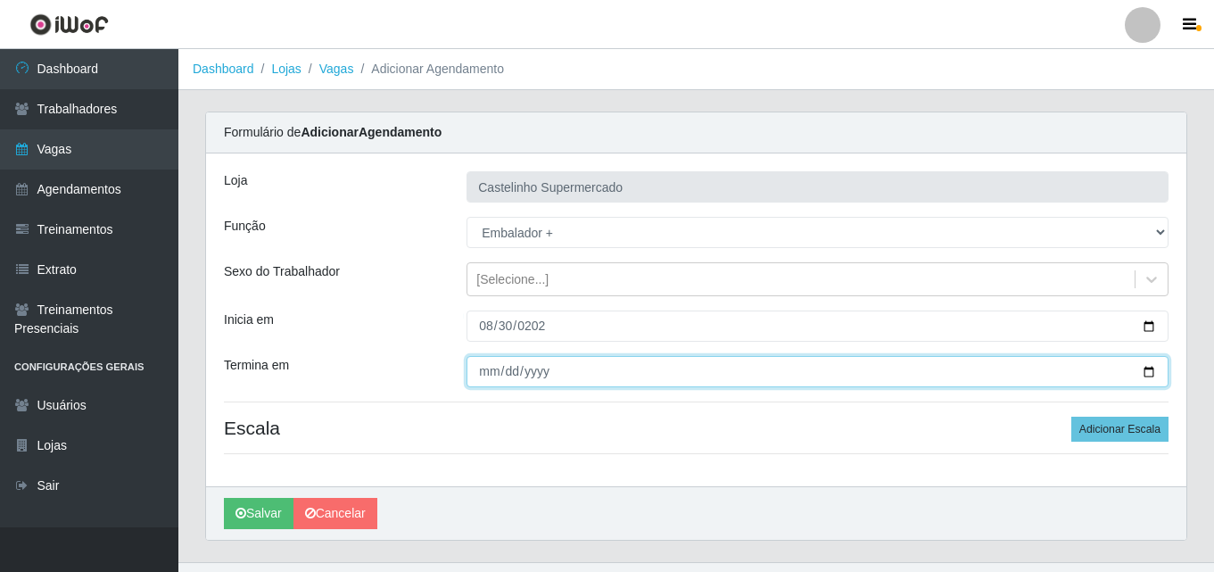
click at [496, 364] on input "Termina em" at bounding box center [818, 371] width 702 height 31
type input "[DATE]"
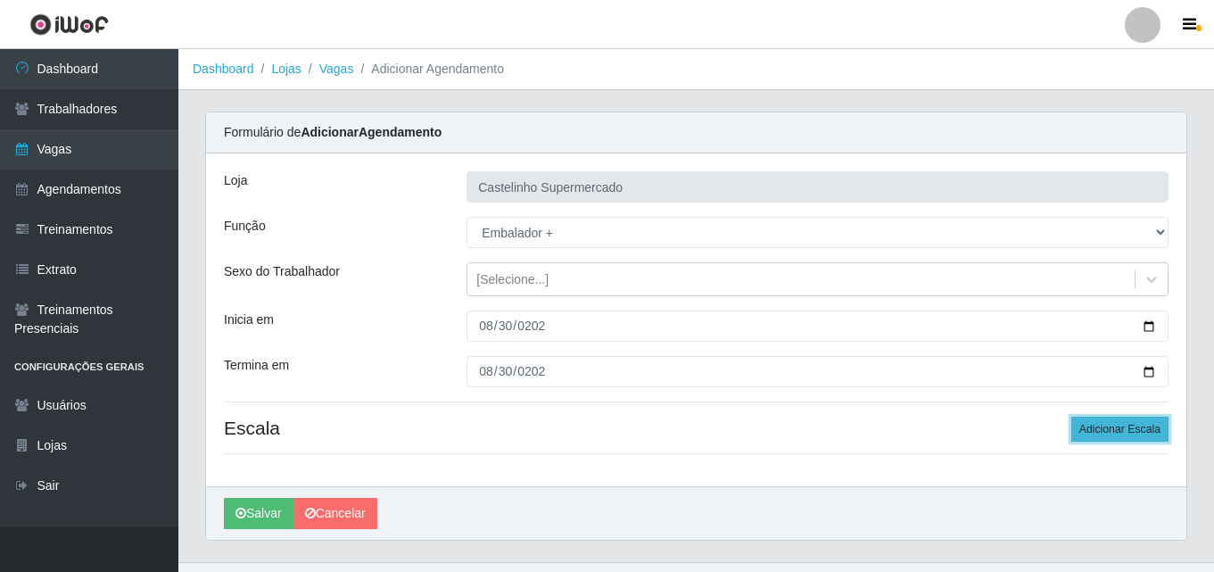
click at [1114, 426] on button "Adicionar Escala" at bounding box center [1119, 429] width 97 height 25
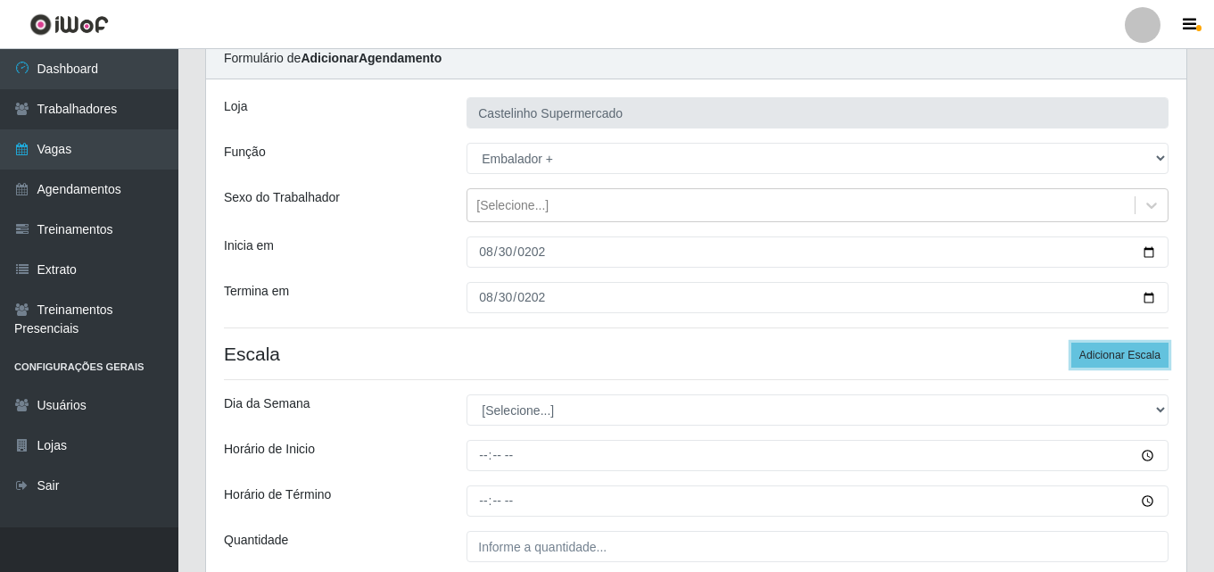
scroll to position [232, 0]
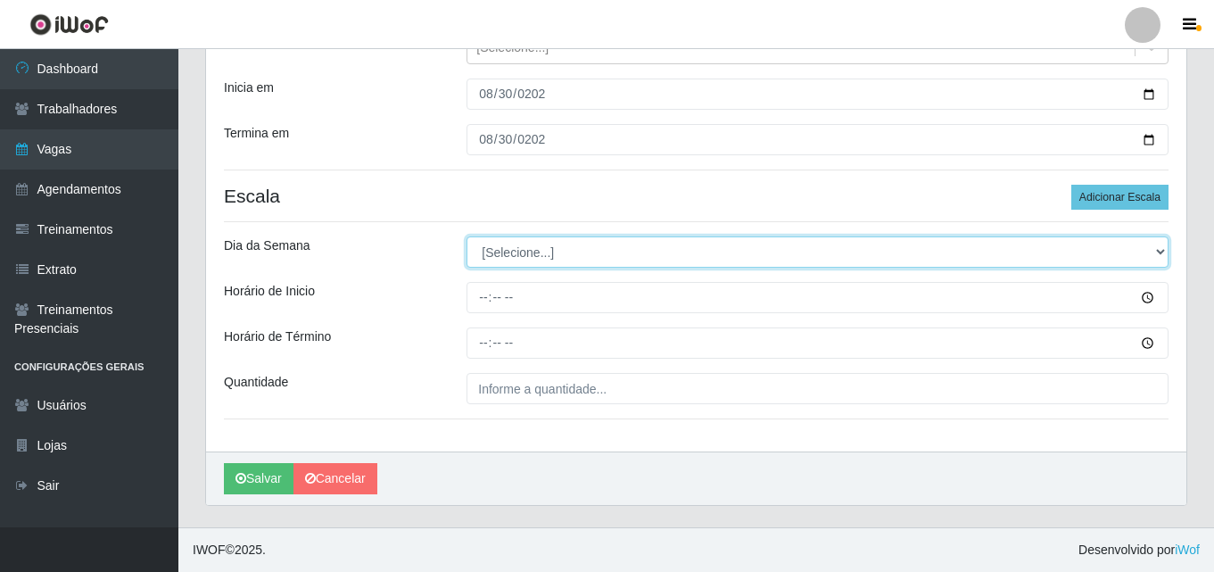
click at [589, 258] on select "[Selecione...] Segunda Terça Quarta Quinta Sexta Sábado Domingo" at bounding box center [818, 251] width 702 height 31
select select "6"
click at [467, 236] on select "[Selecione...] Segunda Terça Quarta Quinta Sexta Sábado Domingo" at bounding box center [818, 251] width 702 height 31
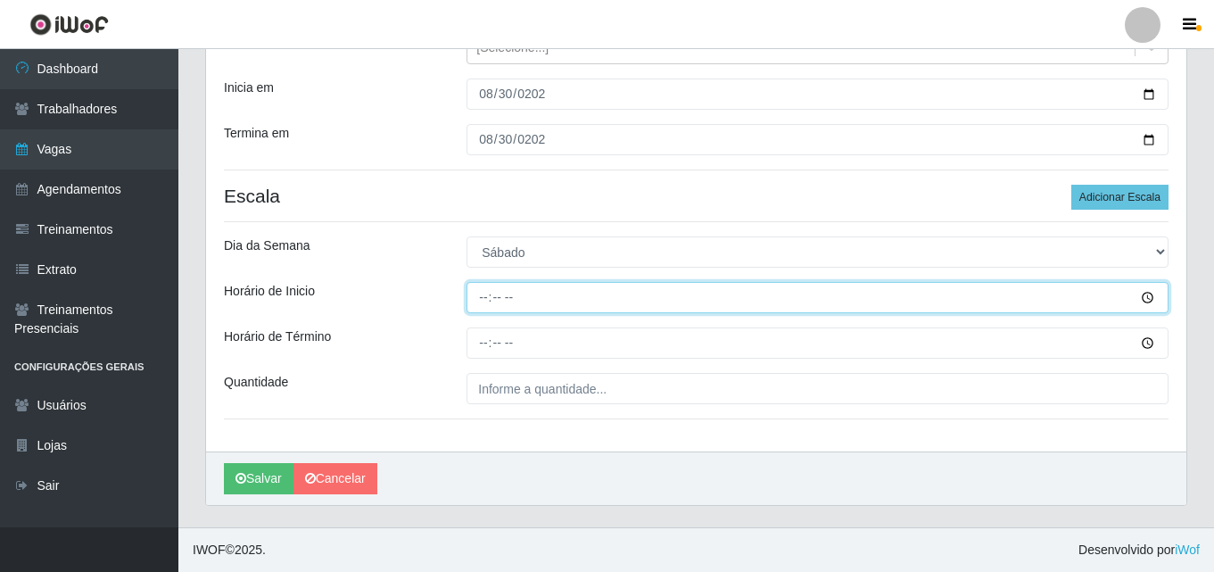
click at [489, 294] on input "Horário de Inicio" at bounding box center [818, 297] width 702 height 31
type input "14:00"
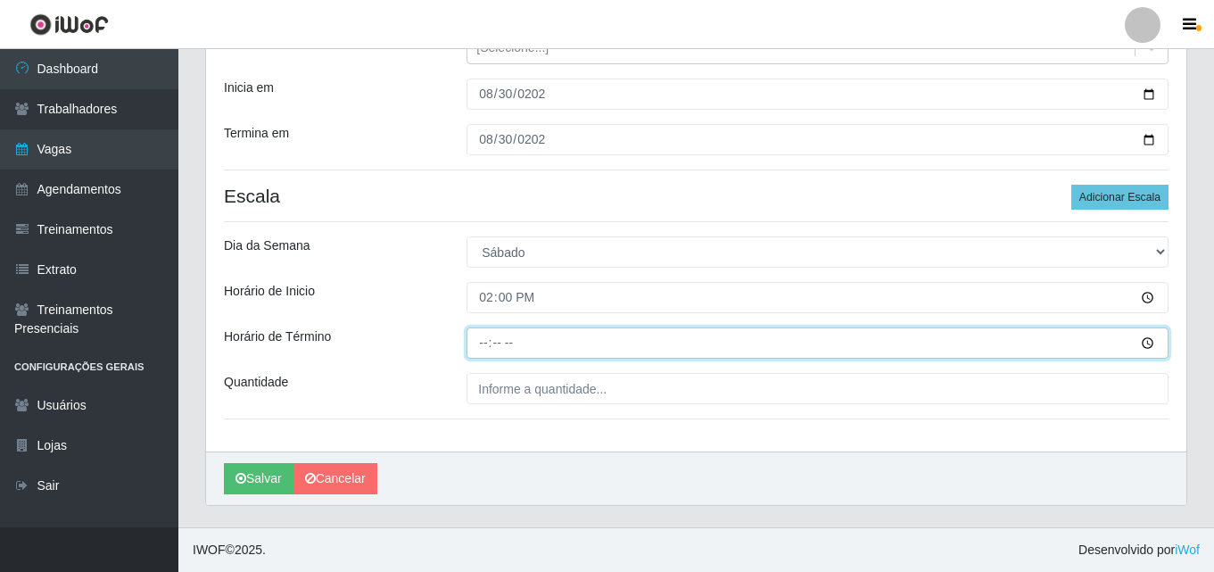
click at [475, 348] on input "Horário de Término" at bounding box center [818, 342] width 702 height 31
type input "20:00"
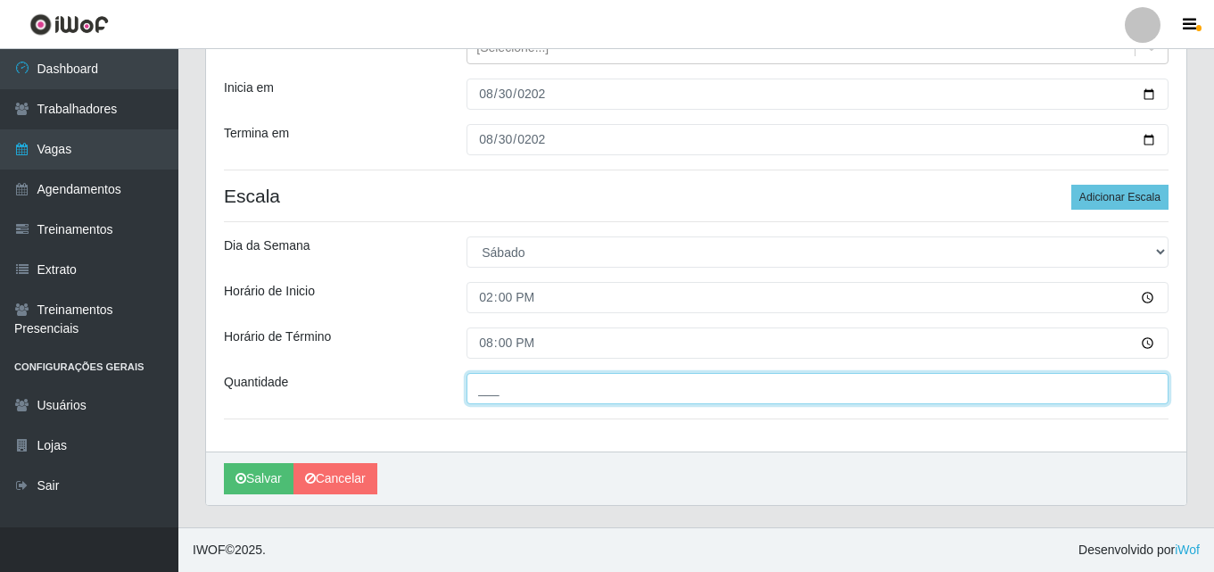
click at [543, 384] on input "___" at bounding box center [818, 388] width 702 height 31
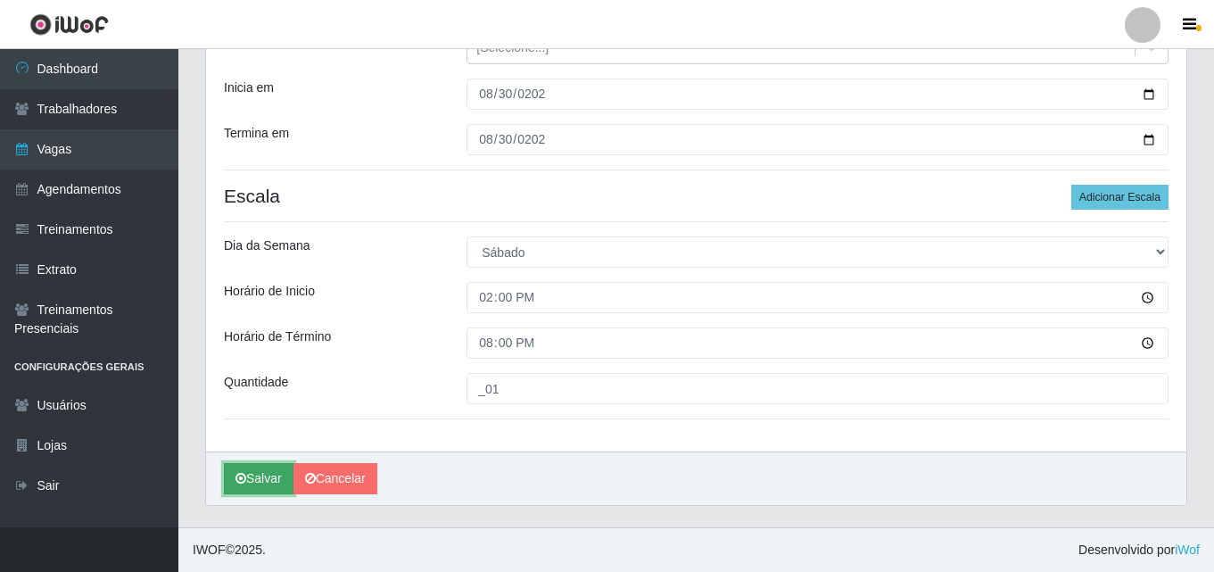
click at [266, 470] on button "Salvar" at bounding box center [259, 478] width 70 height 31
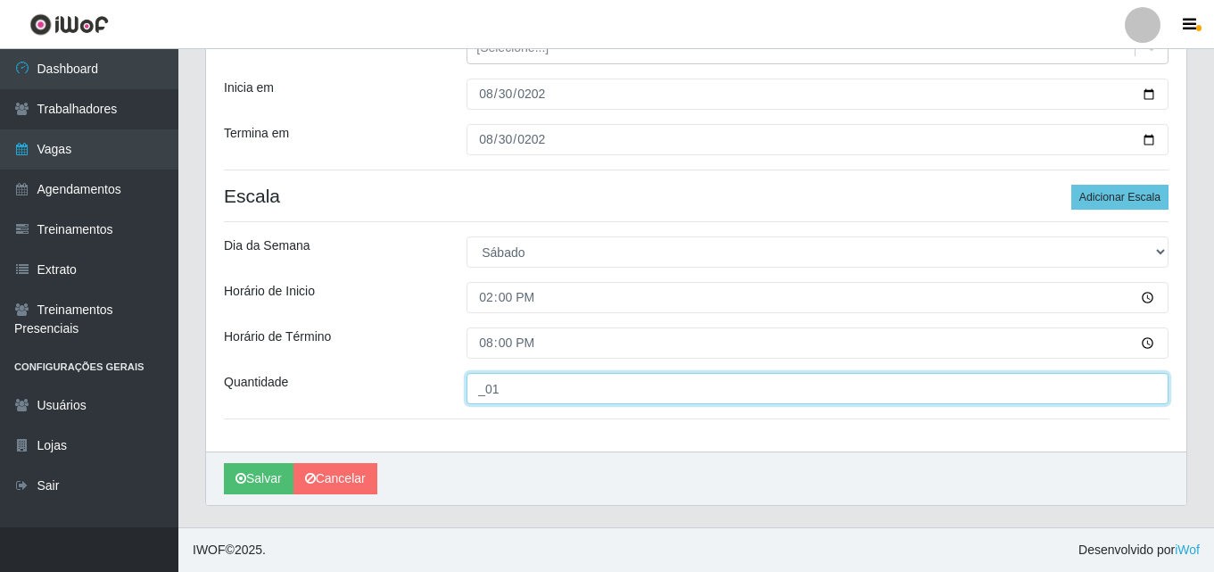
click at [484, 389] on input "_01" at bounding box center [818, 388] width 702 height 31
drag, startPoint x: 498, startPoint y: 386, endPoint x: 441, endPoint y: 386, distance: 57.1
click at [441, 386] on div "Quantidade _01" at bounding box center [696, 388] width 971 height 31
type input "1__"
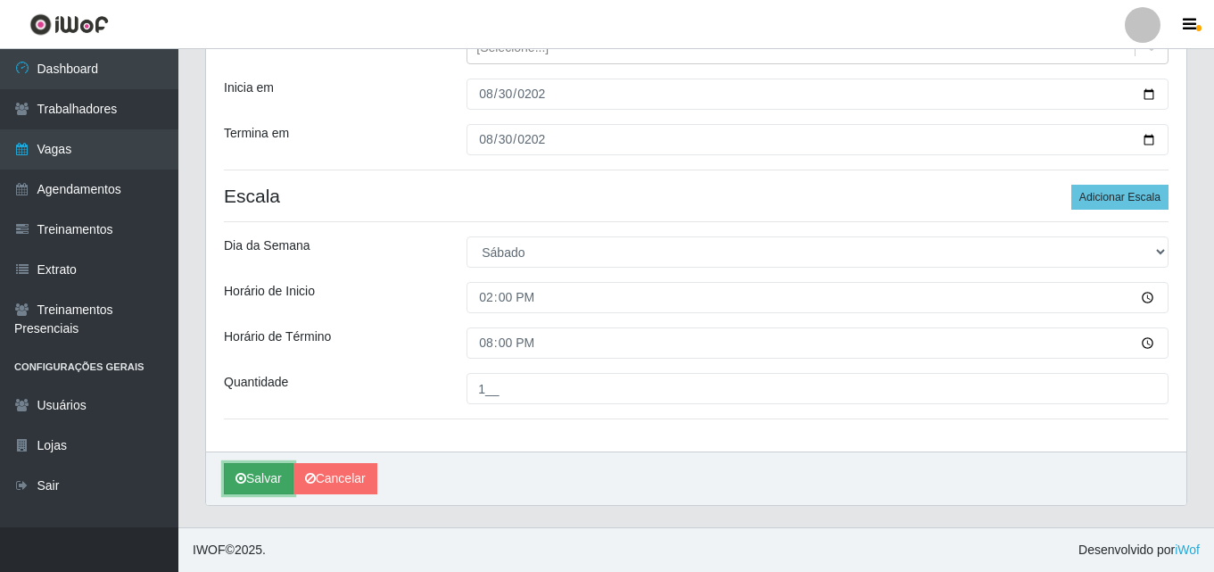
click at [266, 478] on button "Salvar" at bounding box center [259, 478] width 70 height 31
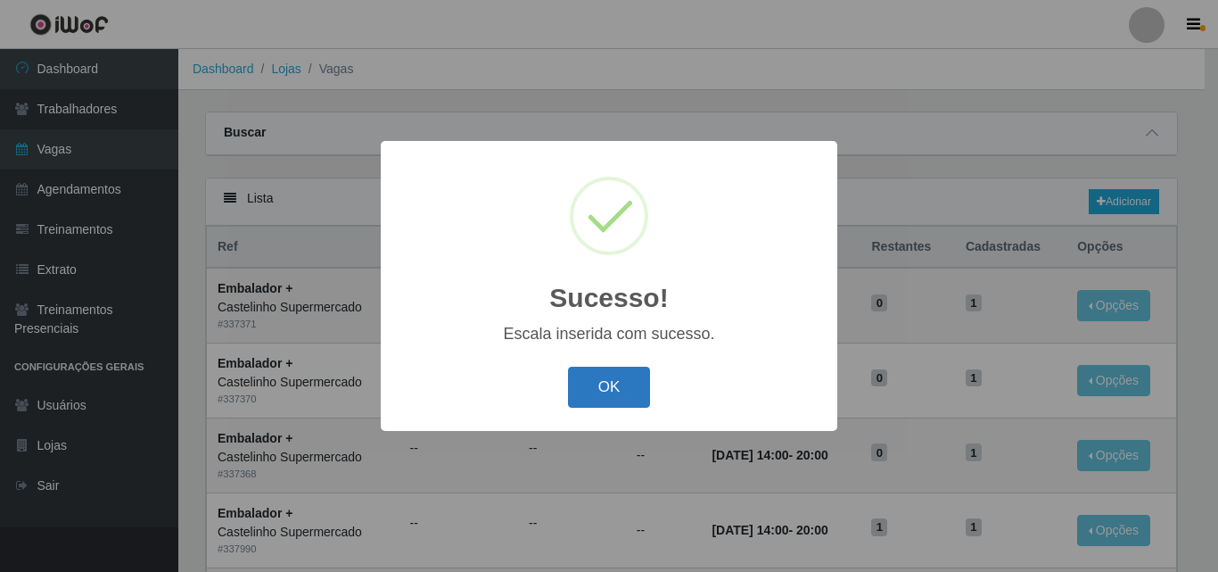
click at [613, 387] on button "OK" at bounding box center [609, 388] width 83 height 42
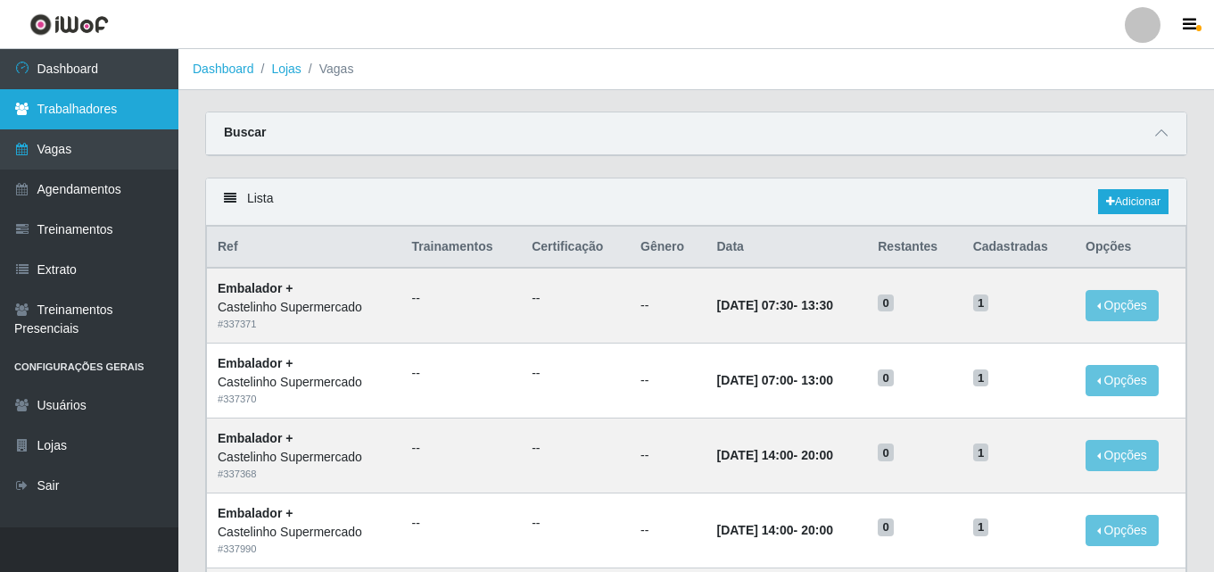
click at [91, 112] on link "Trabalhadores" at bounding box center [89, 109] width 178 height 40
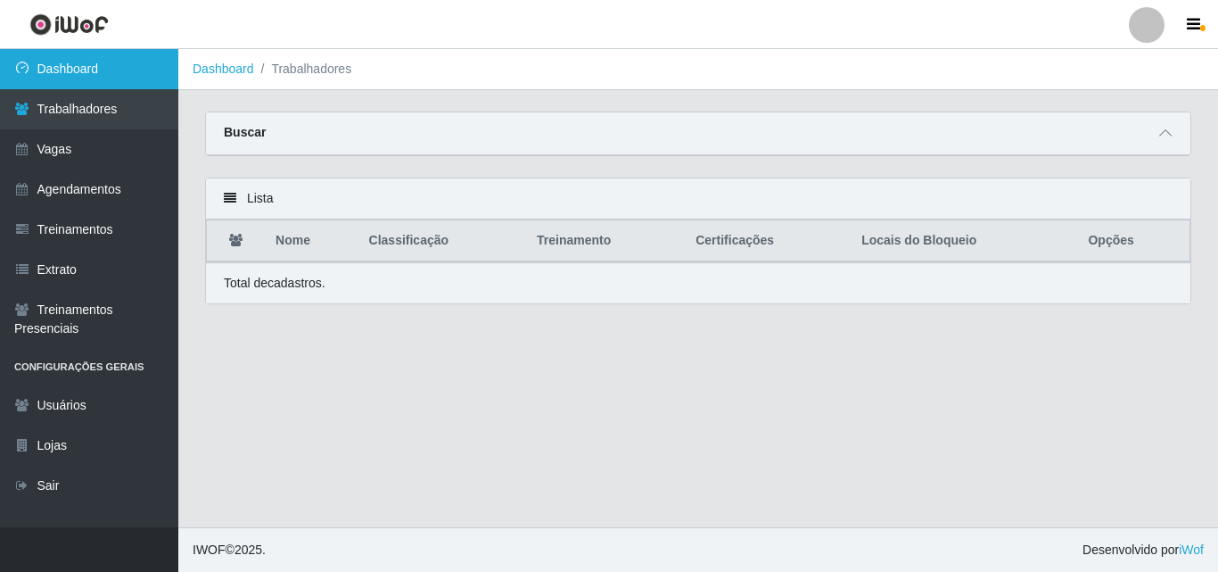
click at [83, 72] on link "Dashboard" at bounding box center [89, 69] width 178 height 40
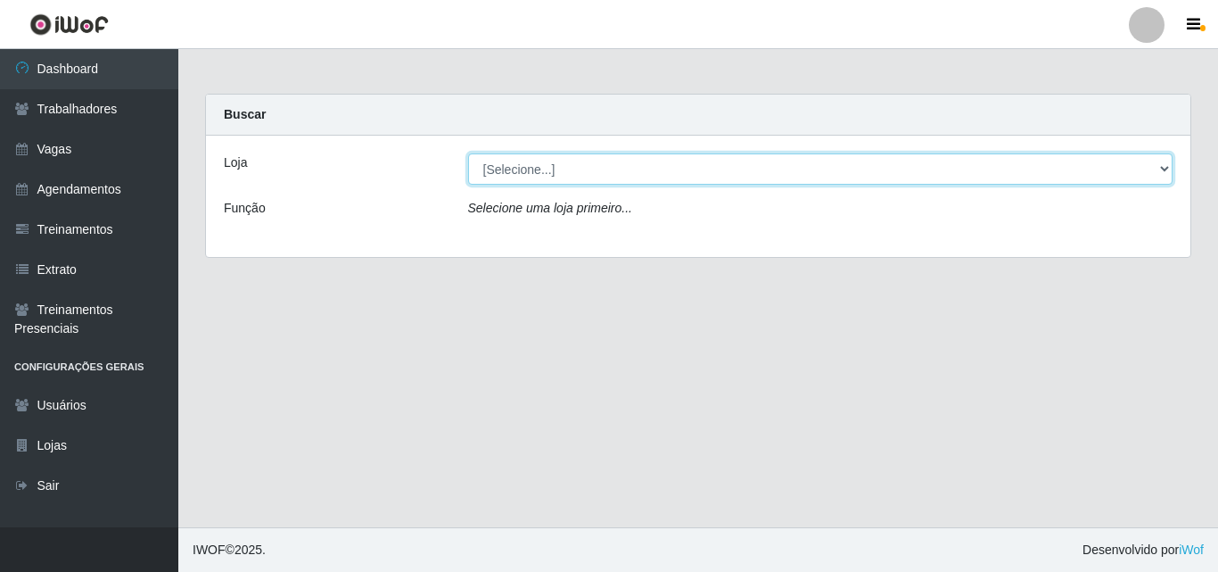
click at [658, 174] on select "[Selecione...] Castelinho Supermercado" at bounding box center [821, 168] width 706 height 31
select select "377"
click at [468, 153] on select "[Selecione...] Castelinho Supermercado" at bounding box center [821, 168] width 706 height 31
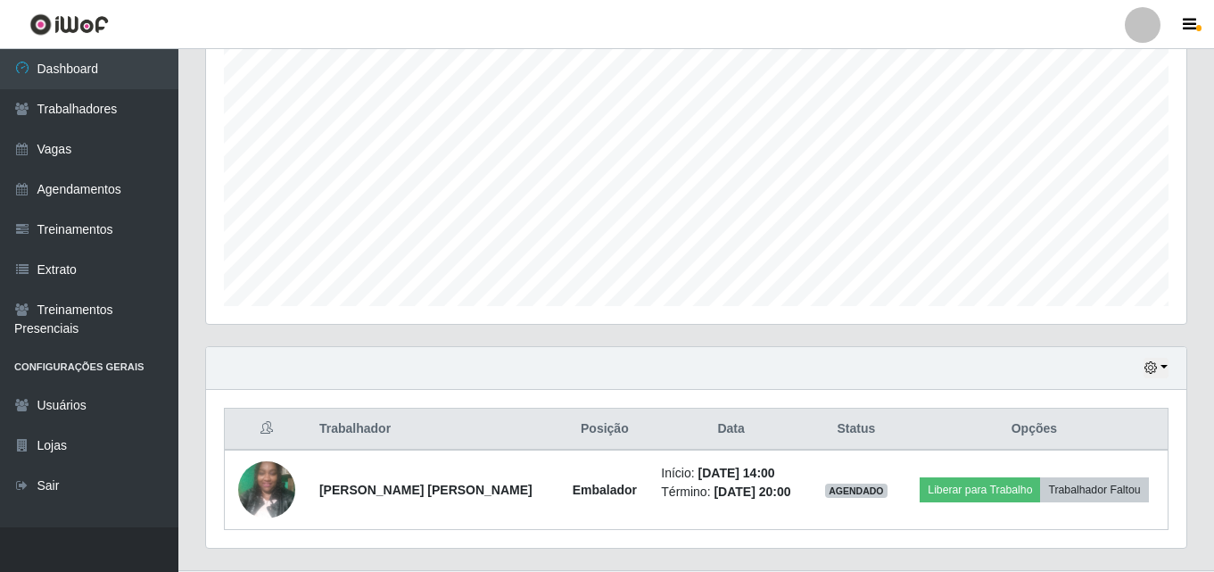
scroll to position [375, 0]
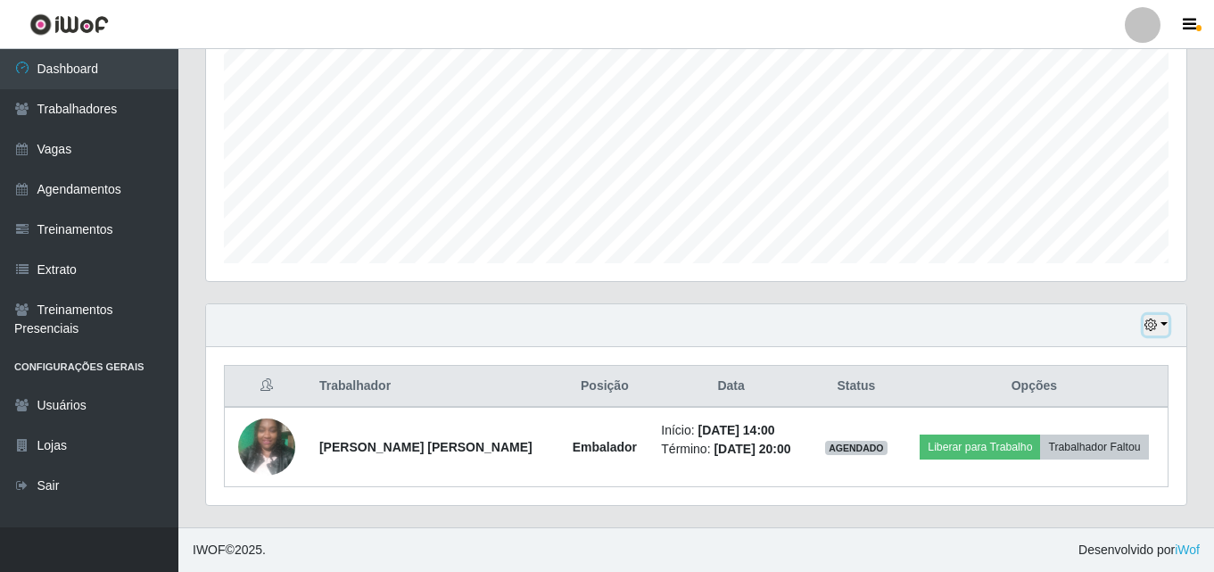
click at [1145, 326] on icon "button" at bounding box center [1150, 324] width 12 height 12
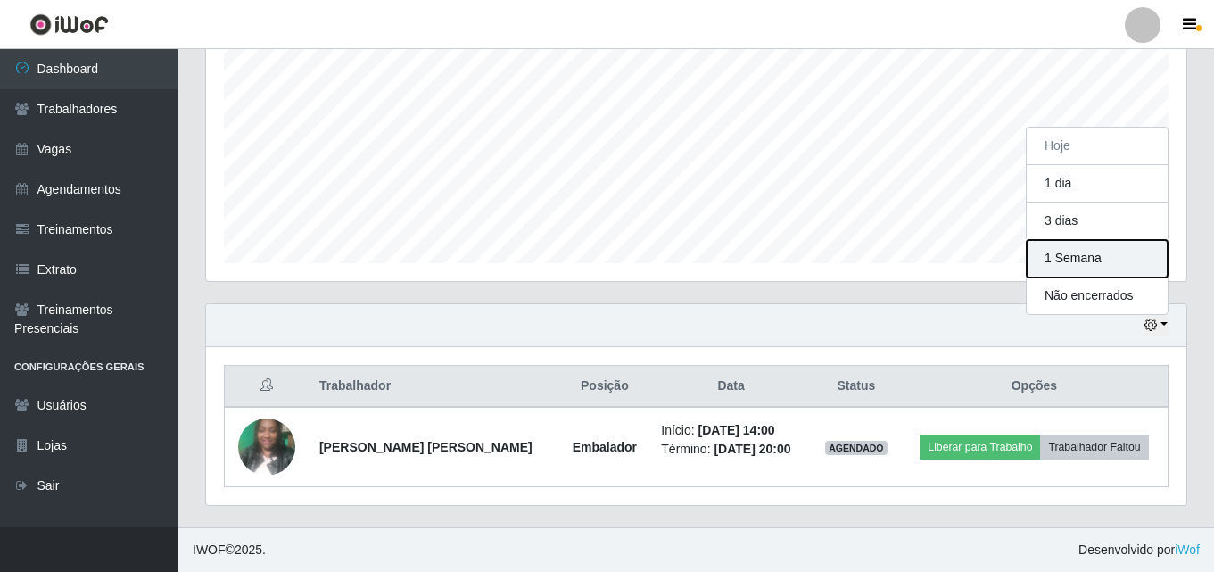
click at [1096, 264] on button "1 Semana" at bounding box center [1097, 258] width 141 height 37
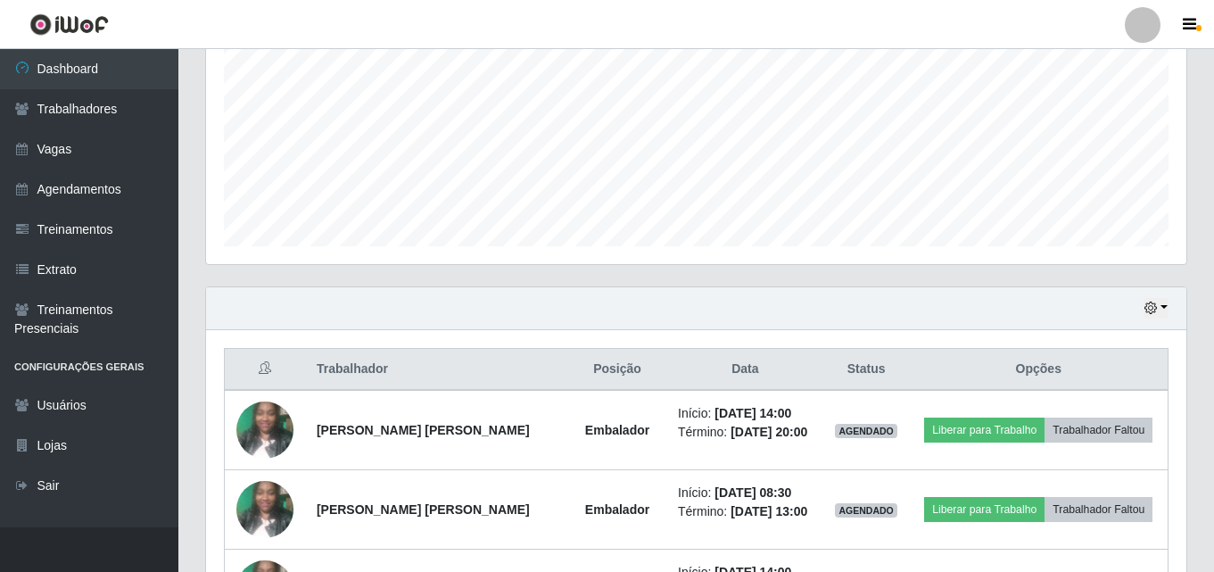
scroll to position [455, 0]
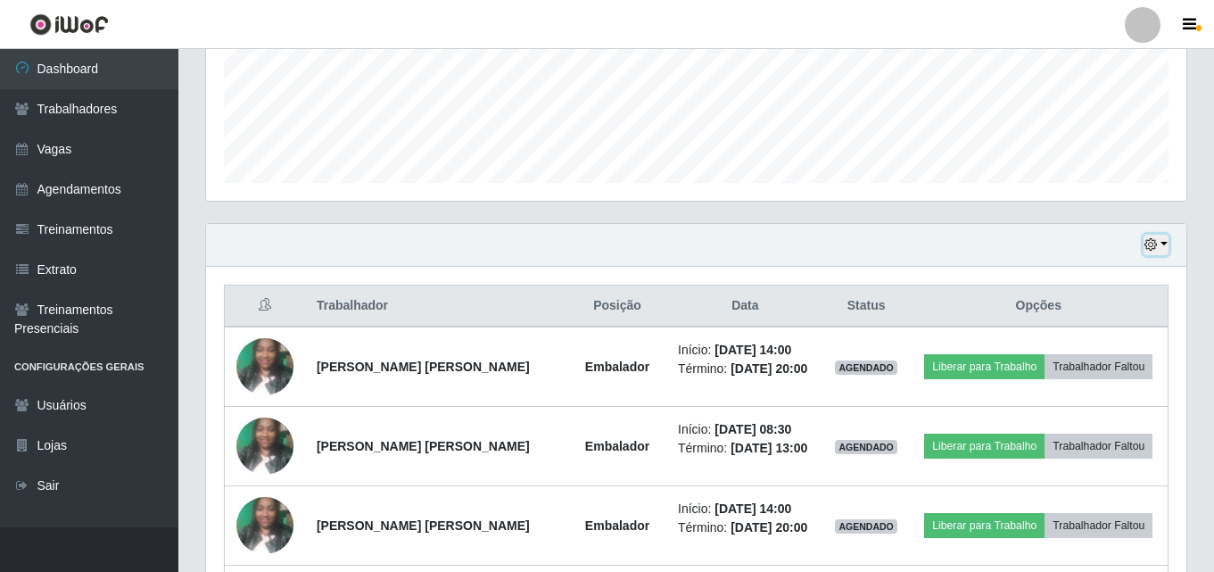
click at [1156, 243] on icon "button" at bounding box center [1150, 244] width 12 height 12
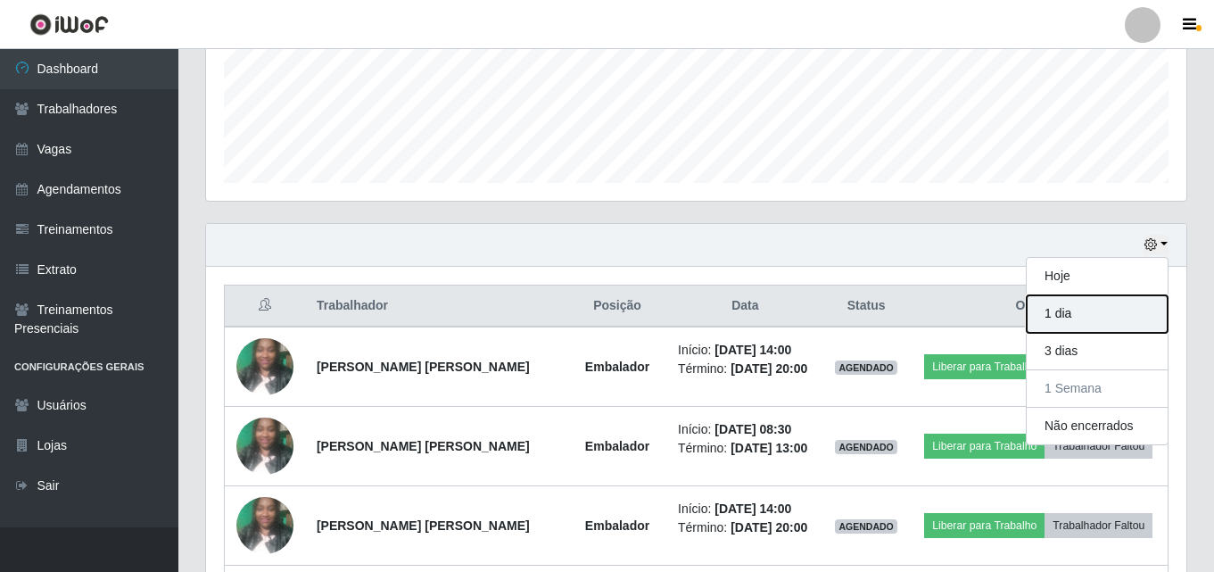
click at [1070, 324] on button "1 dia" at bounding box center [1097, 313] width 141 height 37
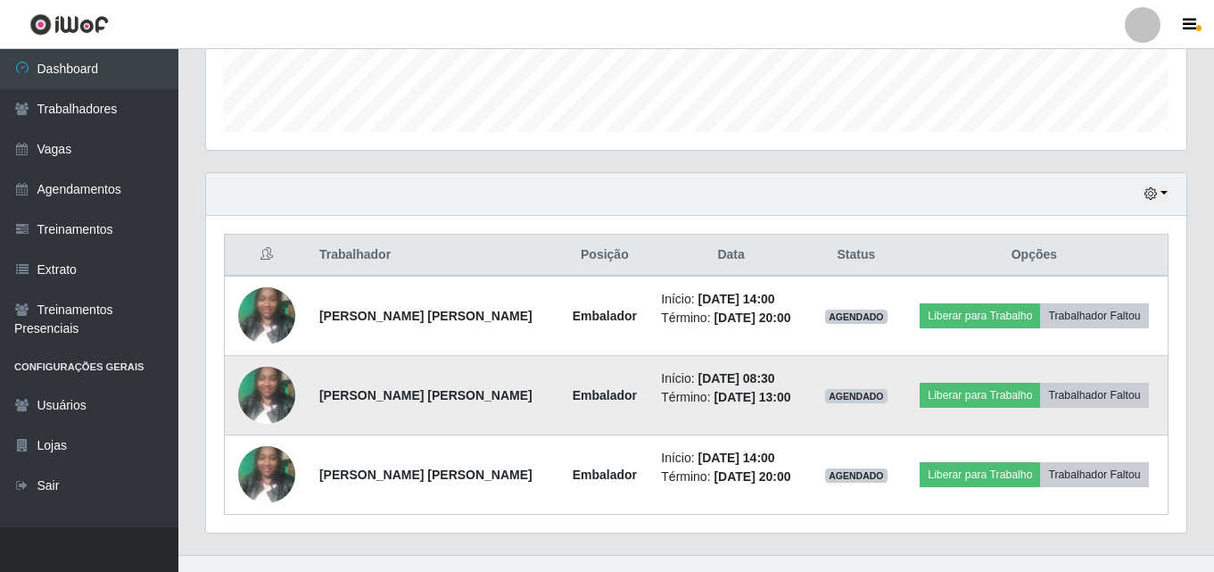
scroll to position [533, 0]
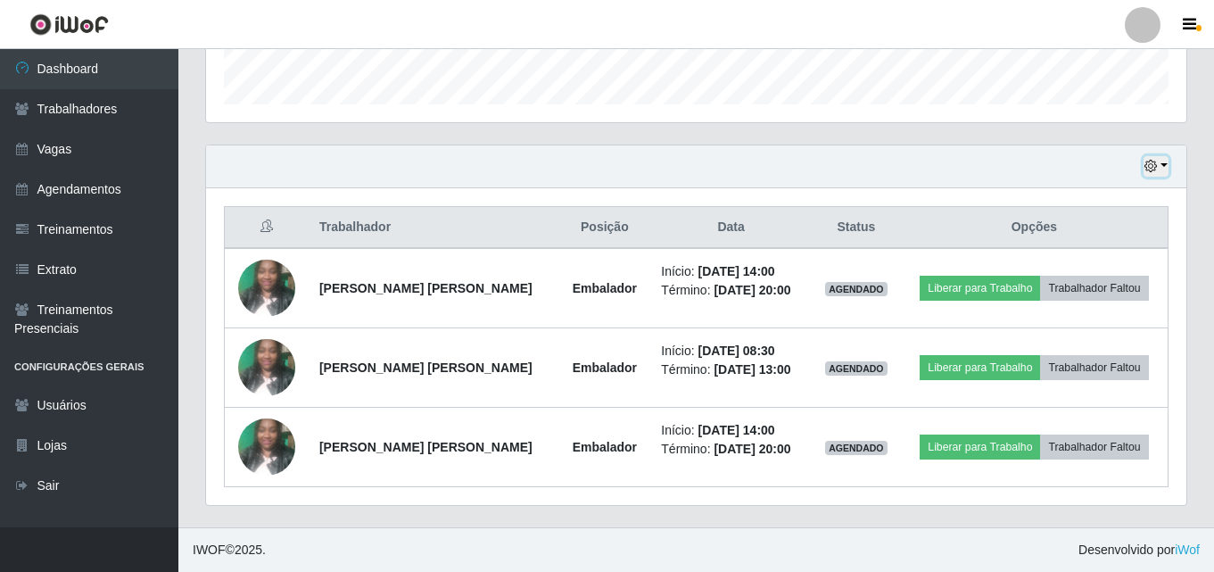
click at [1159, 162] on button "button" at bounding box center [1156, 166] width 25 height 21
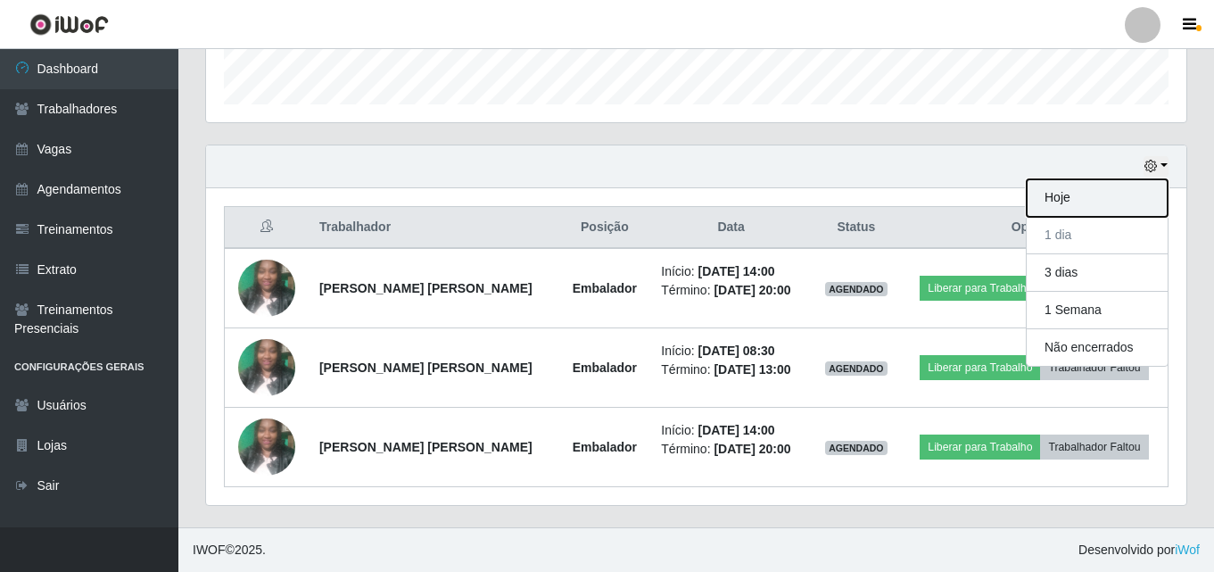
click at [1097, 196] on button "Hoje" at bounding box center [1097, 197] width 141 height 37
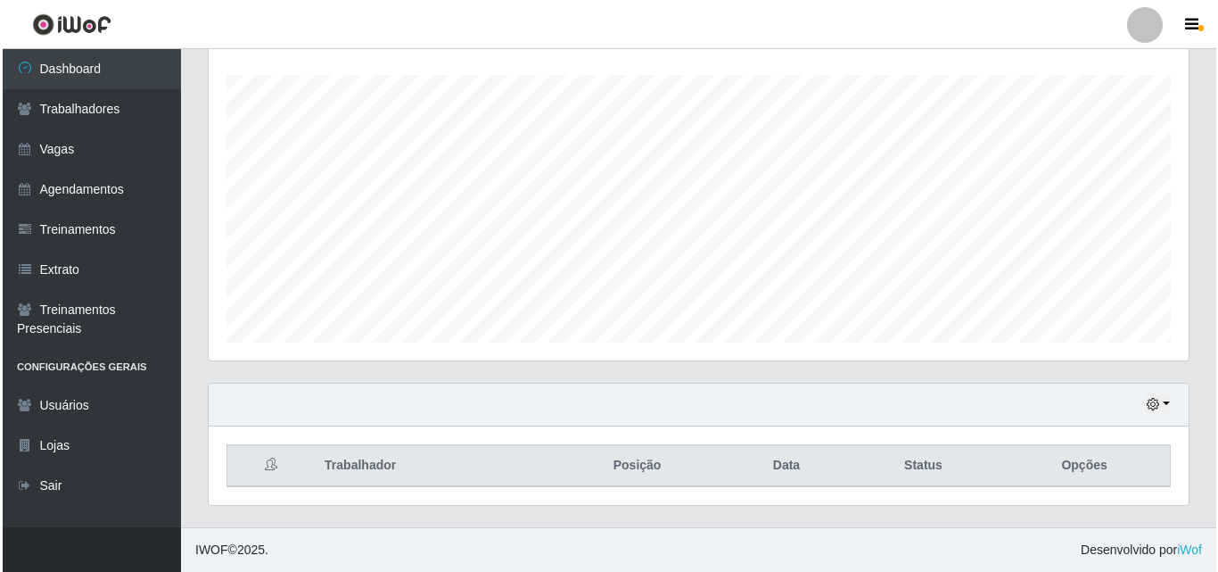
scroll to position [375, 0]
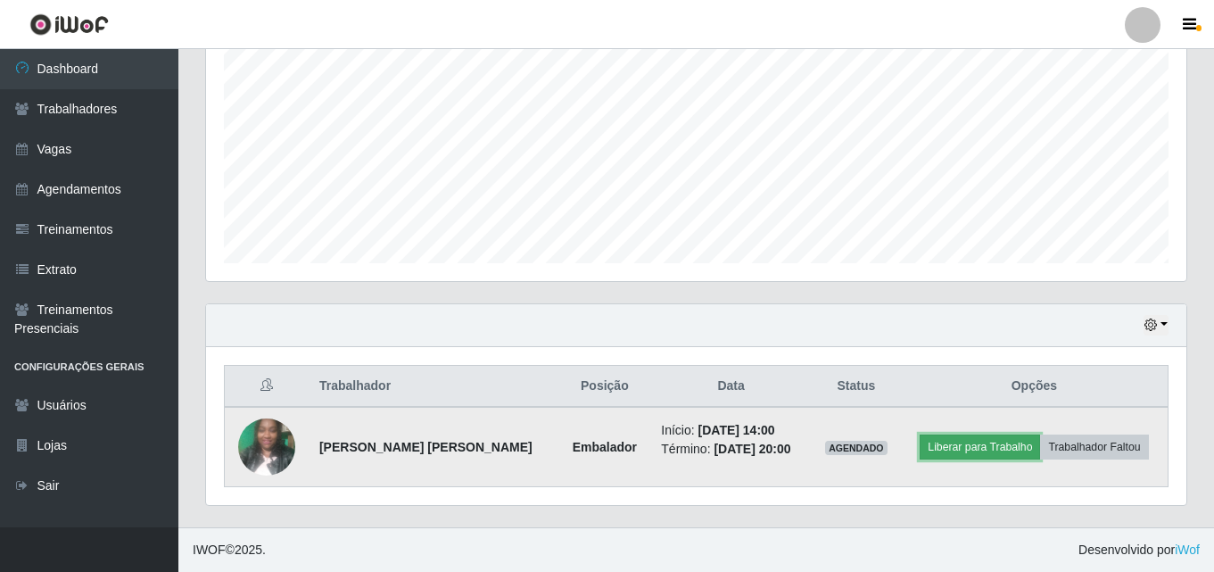
click at [945, 447] on button "Liberar para Trabalho" at bounding box center [980, 446] width 120 height 25
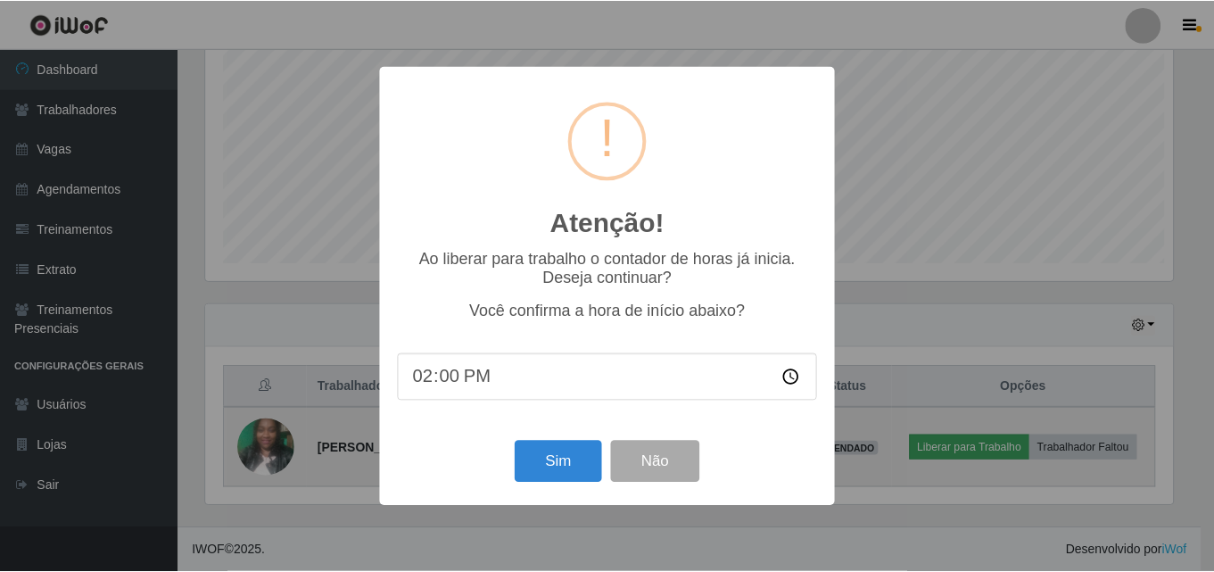
scroll to position [370, 971]
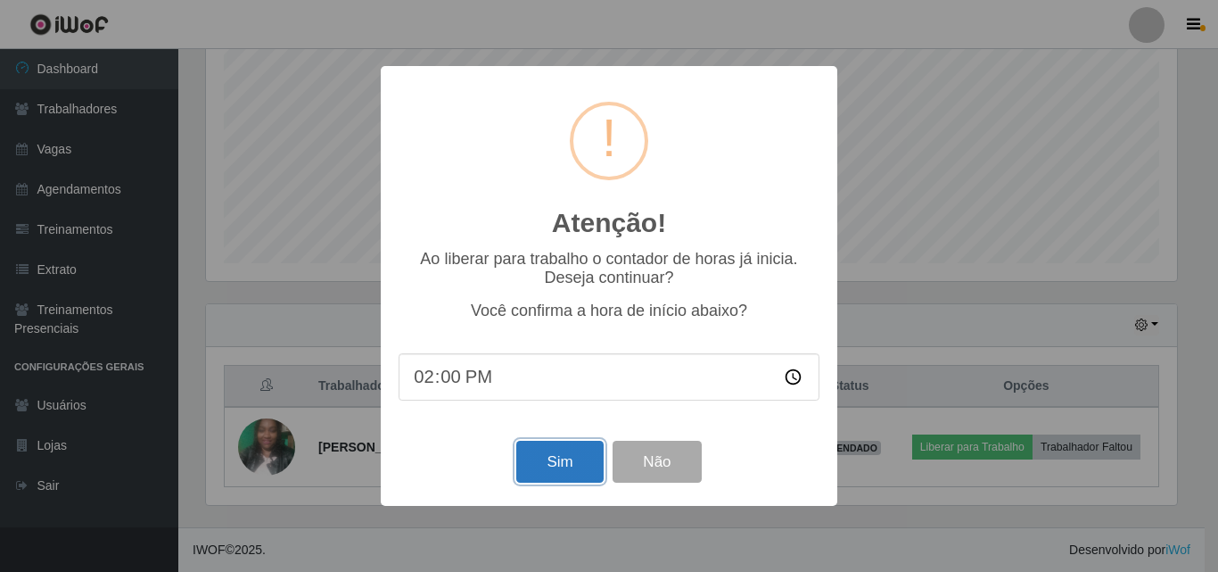
click at [563, 459] on button "Sim" at bounding box center [559, 462] width 87 height 42
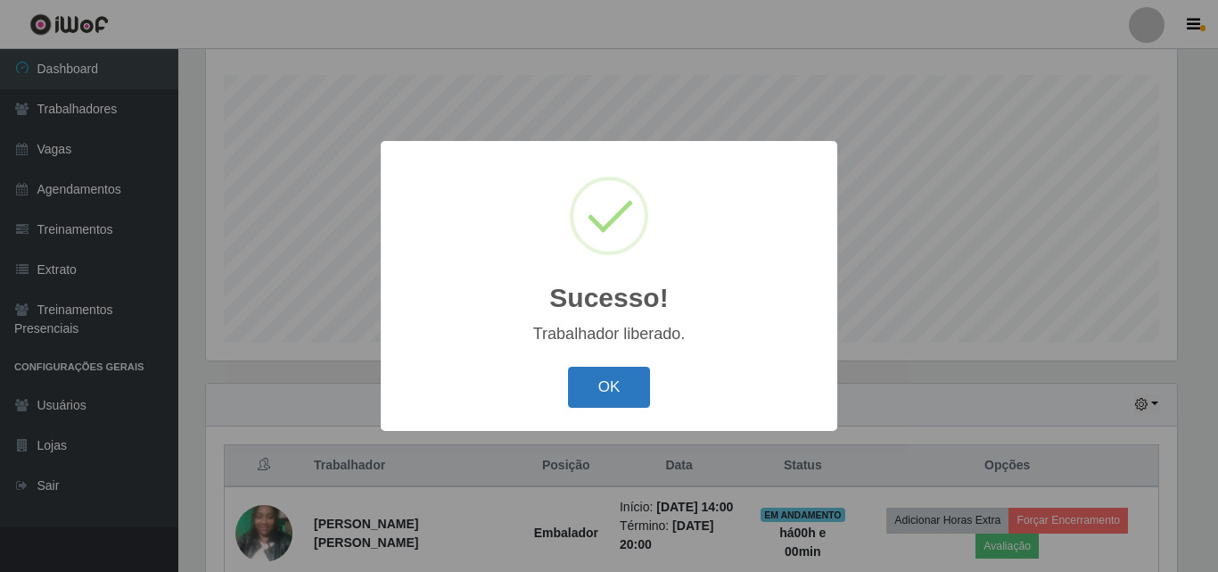
click at [632, 400] on button "OK" at bounding box center [609, 388] width 83 height 42
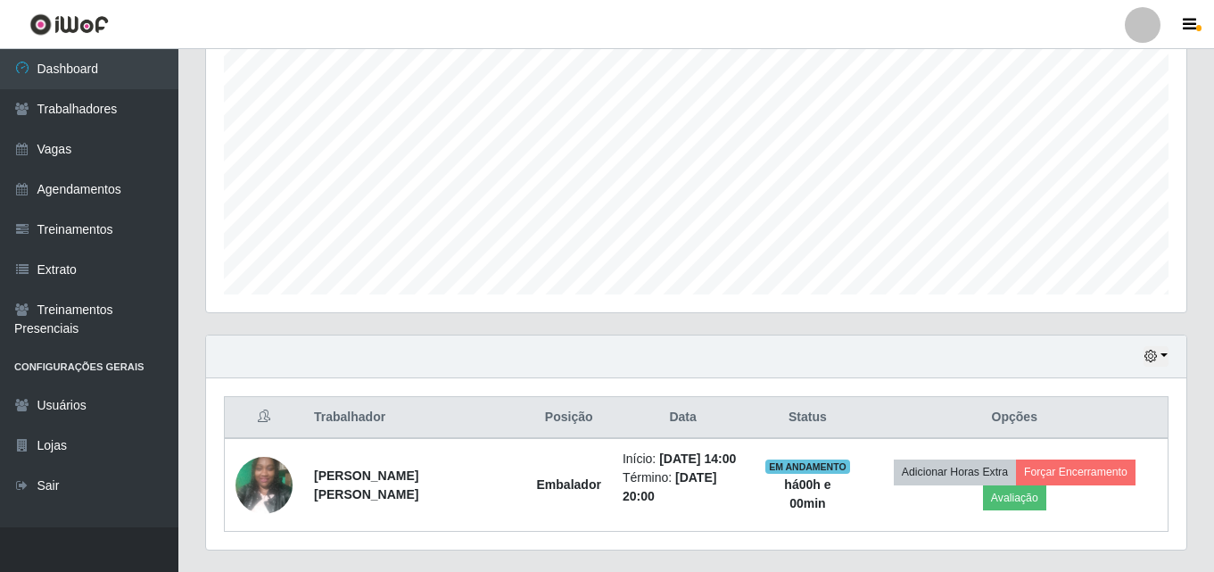
scroll to position [388, 0]
